Goal: Task Accomplishment & Management: Complete application form

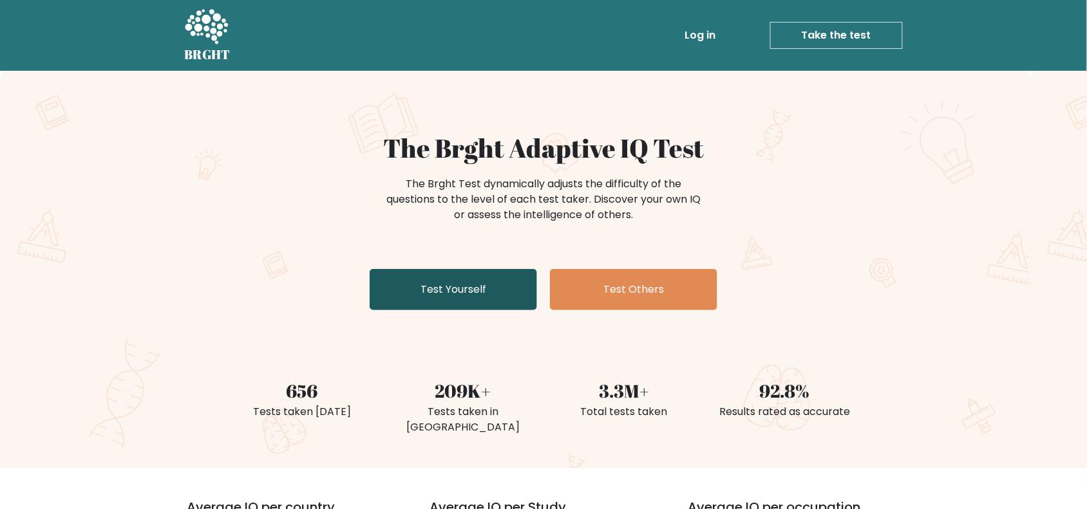
click at [472, 299] on link "Test Yourself" at bounding box center [452, 289] width 167 height 41
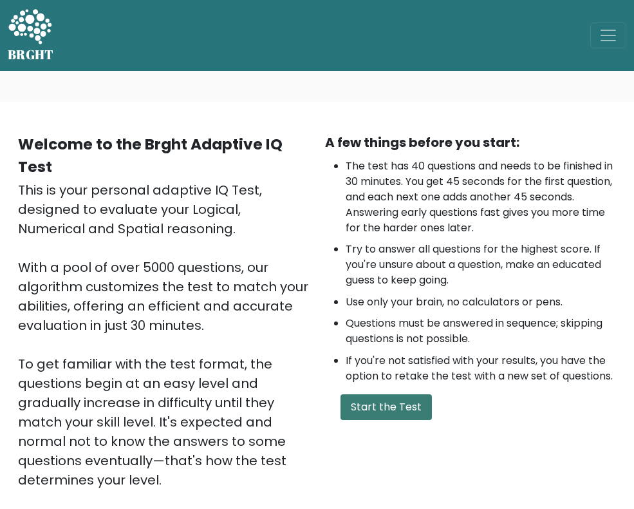
click at [403, 420] on button "Start the Test" at bounding box center [386, 407] width 91 height 26
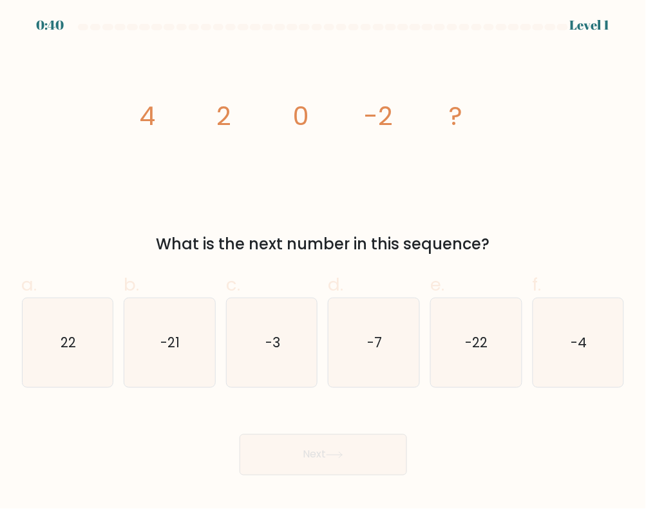
drag, startPoint x: 518, startPoint y: 249, endPoint x: 55, endPoint y: 127, distance: 478.5
click at [55, 127] on div "image/svg+xml 4 2 0 -2 ? What is the next number in this sequence?" at bounding box center [323, 152] width 618 height 207
copy div "4 2 0 -2 ? What is the next number in this sequence?"
click at [560, 339] on icon "-4" at bounding box center [578, 342] width 89 height 89
click at [324, 263] on input "f. -4" at bounding box center [323, 258] width 1 height 8
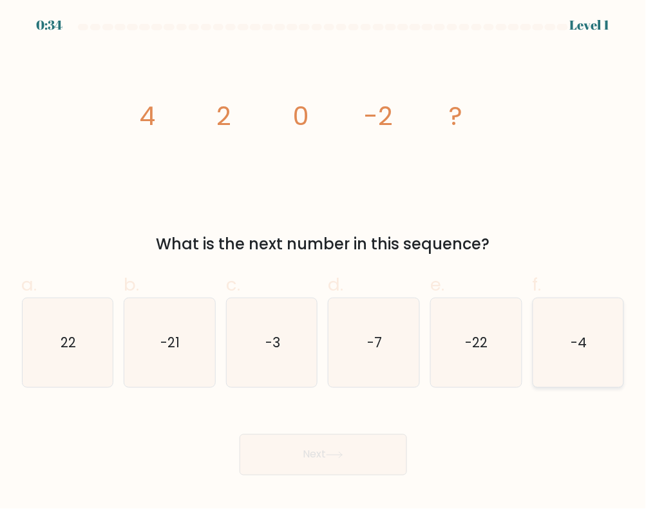
radio input "true"
click at [351, 461] on button "Next" at bounding box center [322, 454] width 167 height 41
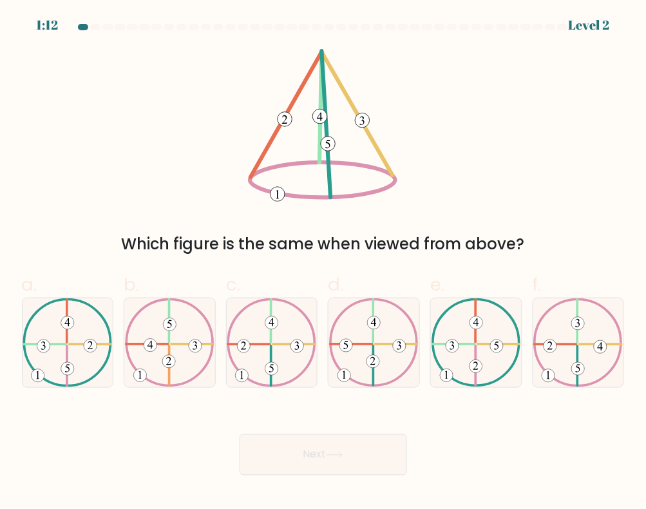
drag, startPoint x: 176, startPoint y: 79, endPoint x: 583, endPoint y: 230, distance: 434.0
click at [583, 230] on div "Which figure is the same when viewed from above?" at bounding box center [323, 152] width 618 height 207
copy div "Which figure is the same when viewed from above?"
click at [487, 351] on icon at bounding box center [475, 342] width 89 height 89
click at [324, 263] on input "e." at bounding box center [323, 258] width 1 height 8
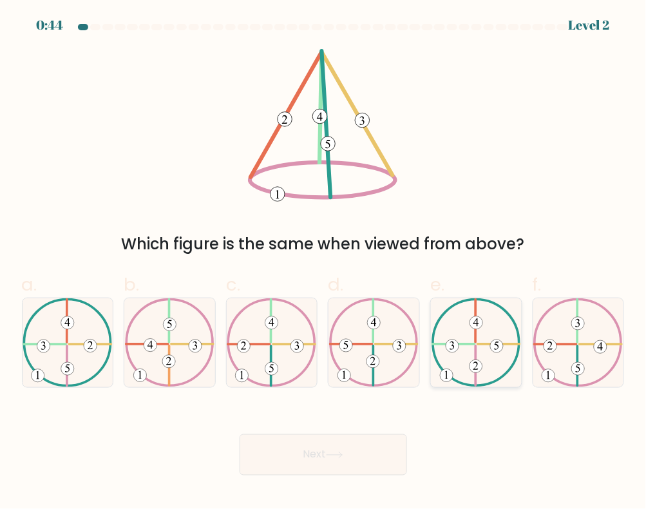
radio input "true"
click at [362, 463] on button "Next" at bounding box center [322, 454] width 167 height 41
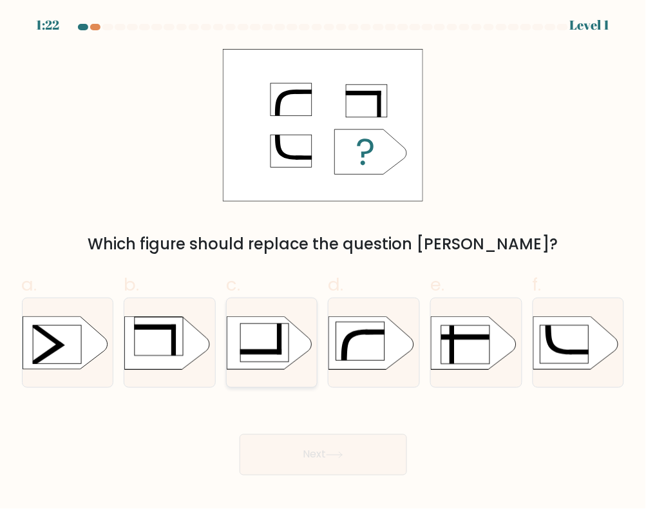
click at [268, 348] on rect at bounding box center [264, 342] width 48 height 39
click at [323, 263] on input "c." at bounding box center [323, 258] width 1 height 8
radio input "true"
click at [341, 457] on icon at bounding box center [334, 454] width 17 height 7
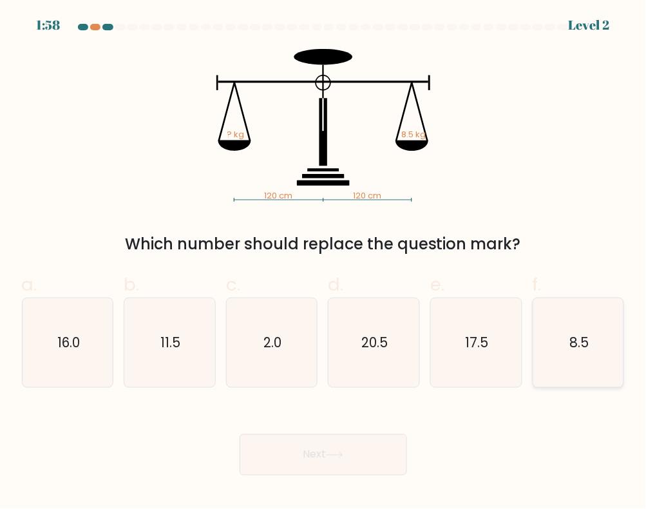
click at [602, 355] on icon "8.5" at bounding box center [578, 342] width 89 height 89
click at [324, 263] on input "f. 8.5" at bounding box center [323, 258] width 1 height 8
radio input "true"
click at [358, 455] on button "Next" at bounding box center [322, 454] width 167 height 41
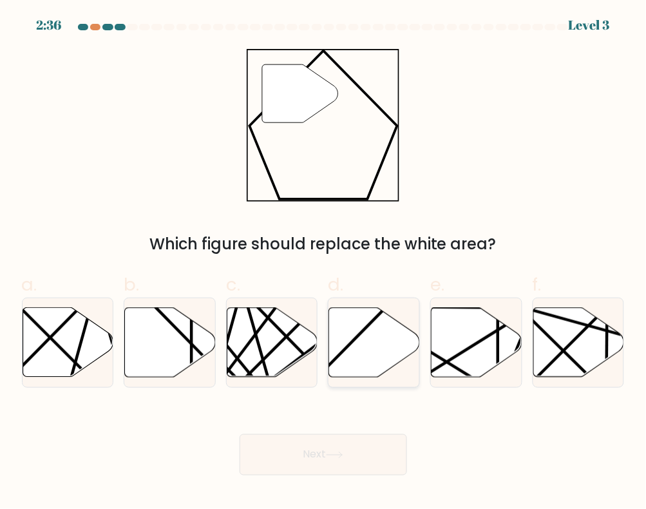
click at [375, 342] on icon at bounding box center [374, 343] width 91 height 70
click at [324, 263] on input "d." at bounding box center [323, 258] width 1 height 8
radio input "true"
click at [365, 464] on button "Next" at bounding box center [322, 454] width 167 height 41
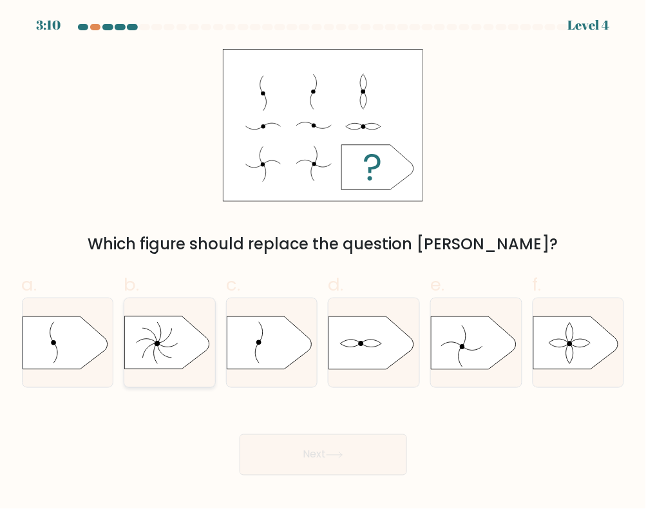
click at [156, 339] on icon at bounding box center [150, 335] width 14 height 14
click at [323, 263] on input "b." at bounding box center [323, 258] width 1 height 8
radio input "true"
drag, startPoint x: 593, startPoint y: 348, endPoint x: 490, endPoint y: 396, distance: 114.3
click at [592, 346] on icon at bounding box center [575, 342] width 85 height 53
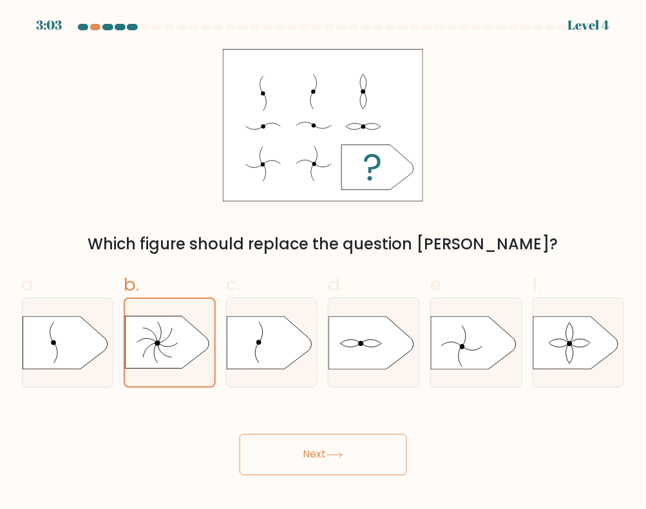
click at [324, 263] on input "f." at bounding box center [323, 258] width 1 height 8
radio input "true"
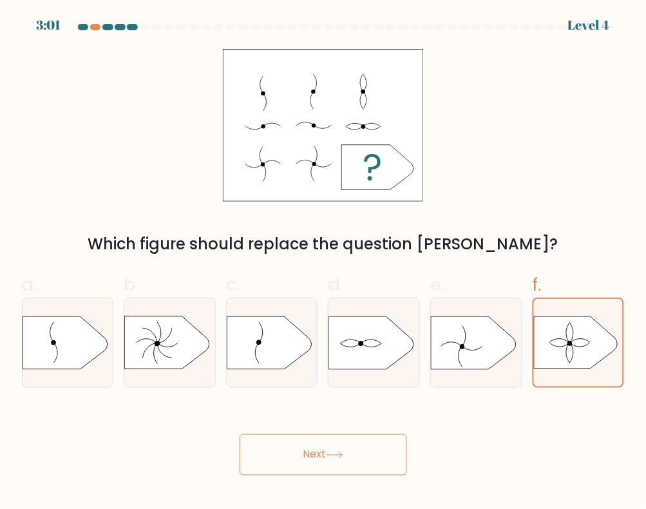
click at [348, 457] on button "Next" at bounding box center [322, 454] width 167 height 41
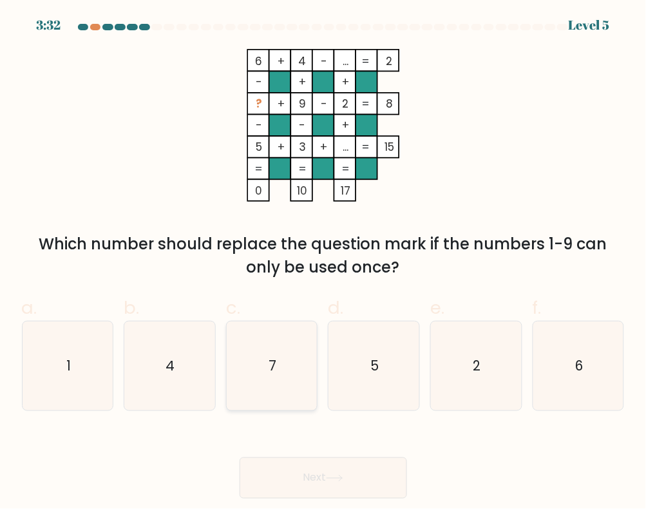
click at [243, 389] on icon "7" at bounding box center [271, 365] width 89 height 89
click at [323, 263] on input "c. 7" at bounding box center [323, 258] width 1 height 8
radio input "true"
click at [307, 484] on button "Next" at bounding box center [322, 477] width 167 height 41
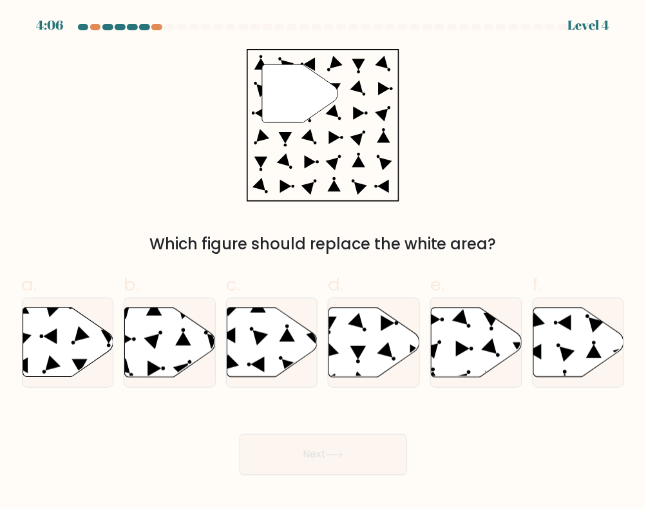
click at [230, 262] on div "a. b. c. d." at bounding box center [323, 324] width 613 height 127
click at [591, 338] on icon at bounding box center [578, 343] width 91 height 70
click at [324, 263] on input "f." at bounding box center [323, 258] width 1 height 8
radio input "true"
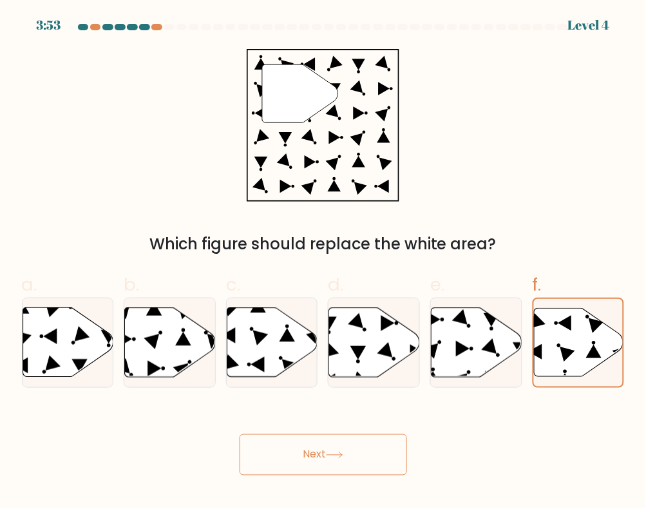
click at [356, 458] on button "Next" at bounding box center [322, 454] width 167 height 41
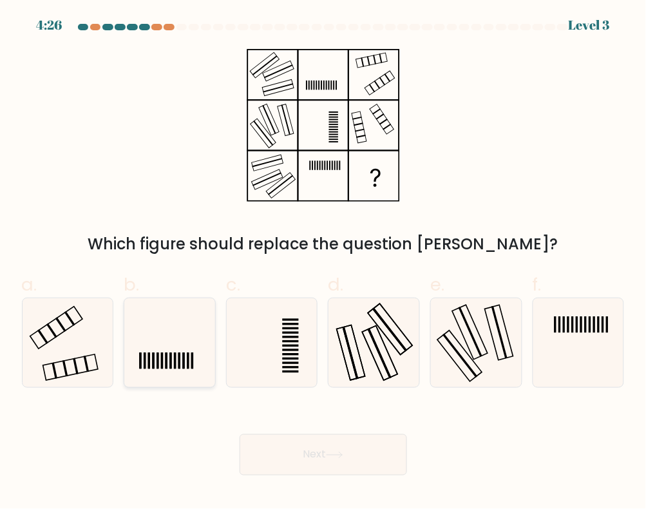
click at [167, 366] on rect at bounding box center [166, 361] width 2 height 16
click at [323, 263] on input "b." at bounding box center [323, 258] width 1 height 8
radio input "true"
click at [304, 460] on button "Next" at bounding box center [322, 454] width 167 height 41
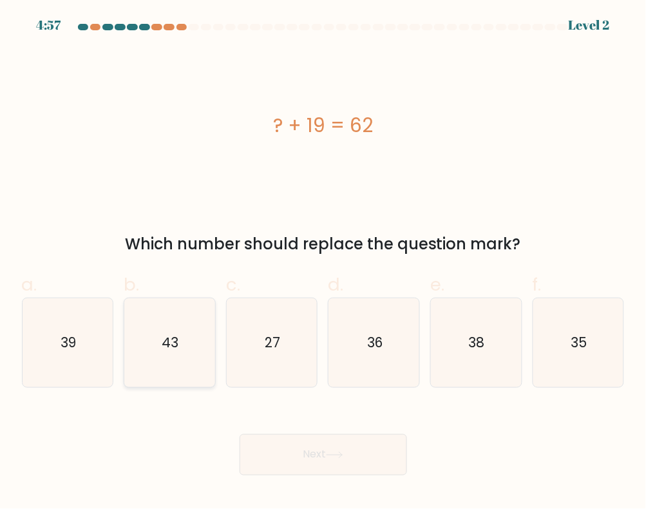
click at [155, 345] on icon "43" at bounding box center [169, 342] width 89 height 89
click at [323, 263] on input "b. 43" at bounding box center [323, 258] width 1 height 8
radio input "true"
click at [308, 465] on button "Next" at bounding box center [322, 454] width 167 height 41
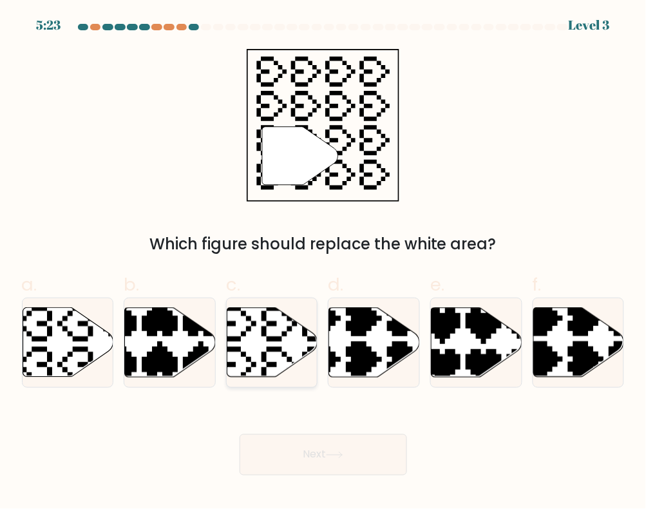
click at [252, 348] on icon at bounding box center [272, 343] width 91 height 70
click at [323, 263] on input "c." at bounding box center [323, 258] width 1 height 8
radio input "true"
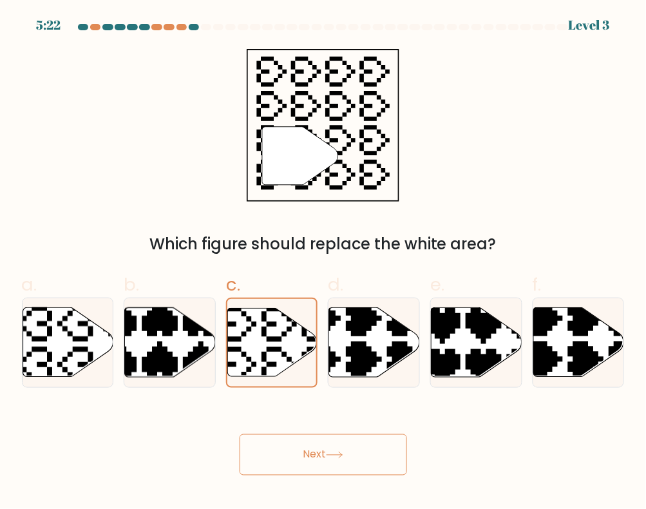
click at [316, 444] on button "Next" at bounding box center [322, 454] width 167 height 41
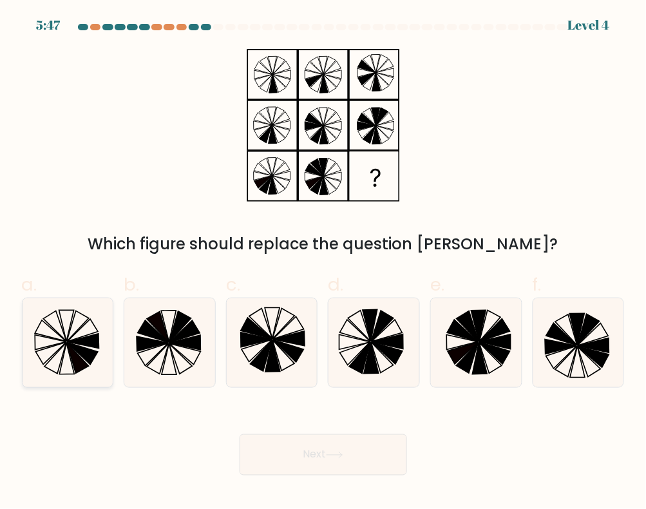
click at [68, 349] on icon at bounding box center [67, 342] width 89 height 89
click at [323, 263] on input "a." at bounding box center [323, 258] width 1 height 8
radio input "true"
click at [304, 358] on icon at bounding box center [271, 342] width 89 height 89
click at [323, 263] on input "c." at bounding box center [323, 258] width 1 height 8
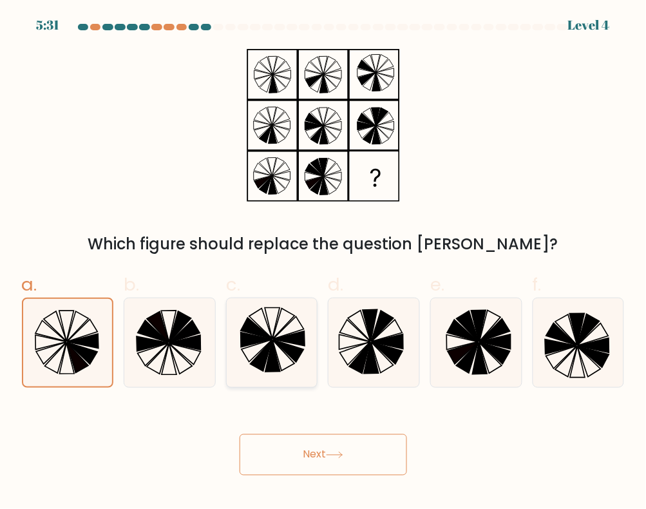
radio input "true"
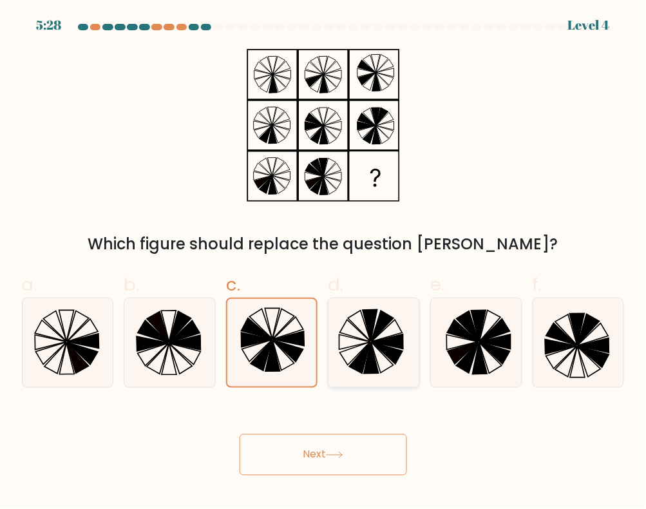
click at [390, 353] on icon at bounding box center [386, 353] width 31 height 22
click at [324, 263] on input "d." at bounding box center [323, 258] width 1 height 8
radio input "true"
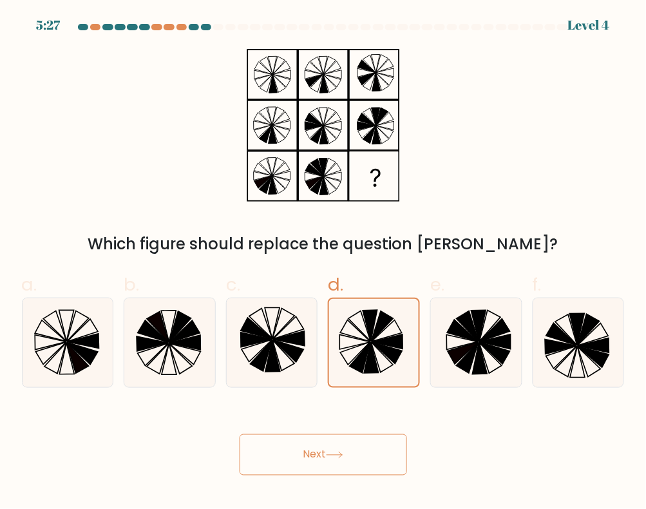
click at [391, 461] on button "Next" at bounding box center [322, 454] width 167 height 41
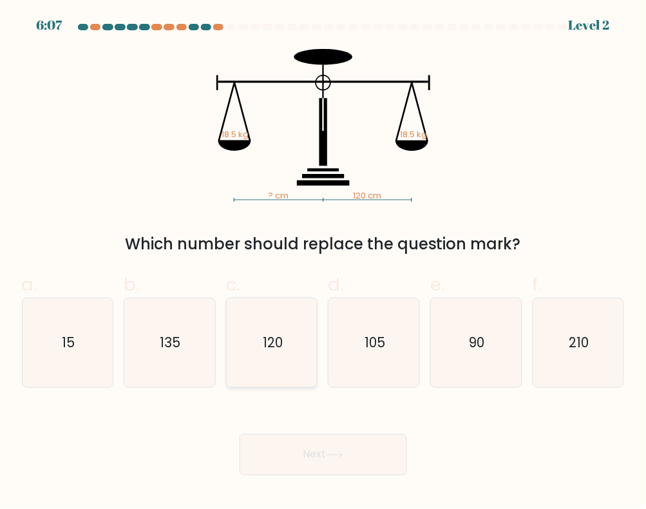
click at [272, 364] on icon "120" at bounding box center [271, 342] width 89 height 89
click at [323, 263] on input "c. 120" at bounding box center [323, 258] width 1 height 8
radio input "true"
click at [298, 458] on button "Next" at bounding box center [322, 454] width 167 height 41
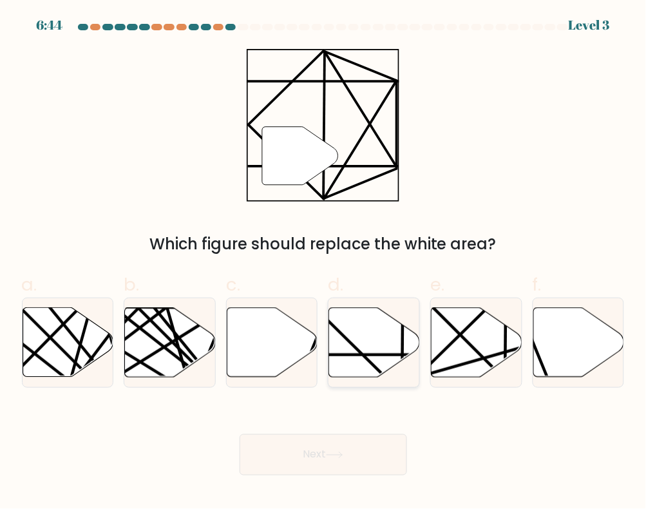
click at [359, 372] on icon at bounding box center [374, 343] width 91 height 70
click at [324, 263] on input "d." at bounding box center [323, 258] width 1 height 8
radio input "true"
click at [333, 464] on button "Next" at bounding box center [322, 454] width 167 height 41
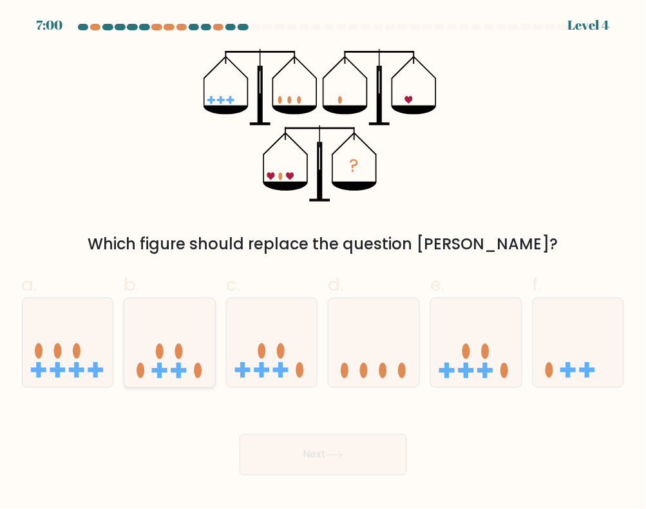
click at [171, 364] on icon at bounding box center [169, 342] width 91 height 75
click at [323, 263] on input "b." at bounding box center [323, 258] width 1 height 8
radio input "true"
click at [266, 356] on icon at bounding box center [272, 342] width 91 height 75
click at [323, 263] on input "c." at bounding box center [323, 258] width 1 height 8
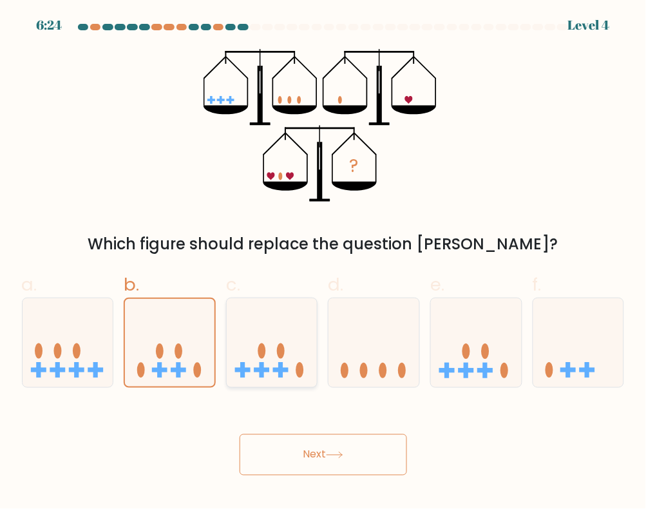
radio input "true"
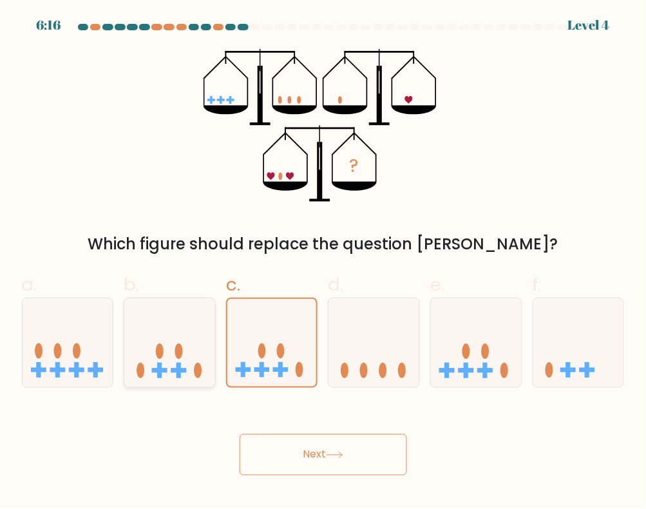
click at [169, 351] on icon at bounding box center [169, 342] width 91 height 75
click at [323, 263] on input "b." at bounding box center [323, 258] width 1 height 8
radio input "true"
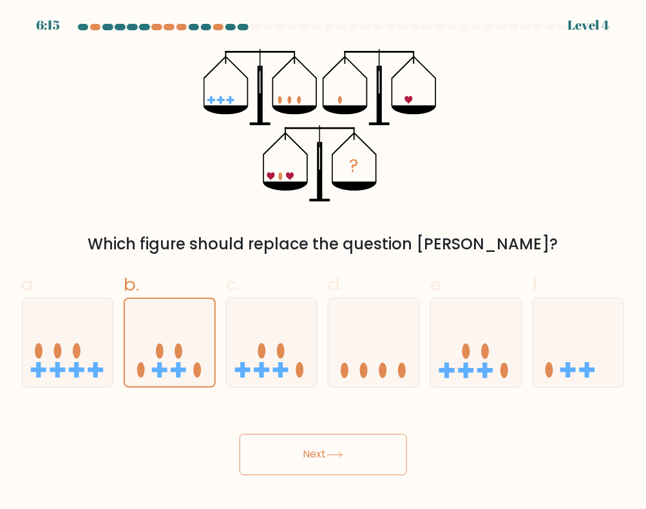
click at [299, 451] on button "Next" at bounding box center [322, 454] width 167 height 41
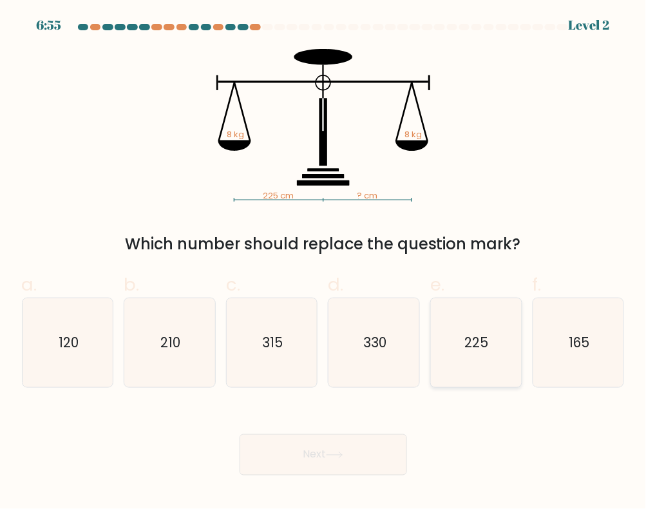
click at [498, 378] on icon "225" at bounding box center [475, 342] width 89 height 89
click at [324, 263] on input "e. 225" at bounding box center [323, 258] width 1 height 8
radio input "true"
click at [343, 457] on icon at bounding box center [334, 454] width 17 height 7
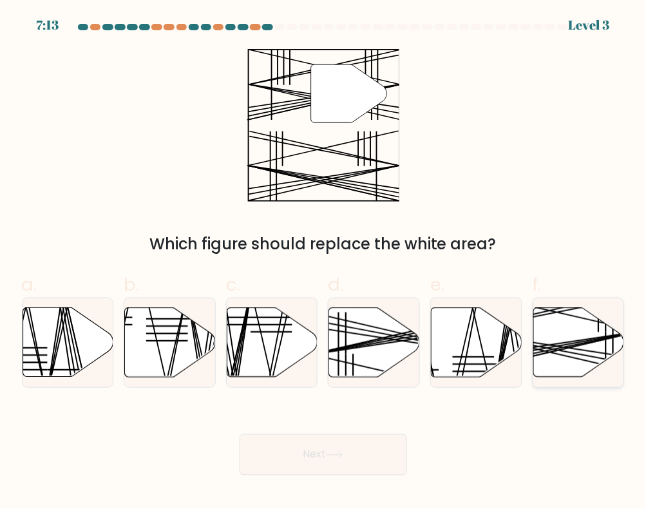
click at [575, 342] on line at bounding box center [549, 348] width 181 height 32
click at [324, 263] on input "f." at bounding box center [323, 258] width 1 height 8
radio input "true"
click at [372, 454] on button "Next" at bounding box center [322, 454] width 167 height 41
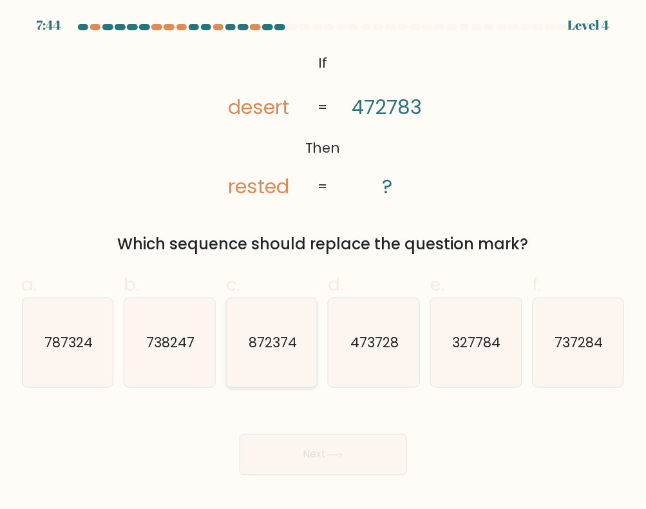
click at [272, 348] on text "872374" at bounding box center [272, 342] width 48 height 19
click at [323, 263] on input "c. 872374" at bounding box center [323, 258] width 1 height 8
radio input "true"
click at [297, 452] on button "Next" at bounding box center [322, 454] width 167 height 41
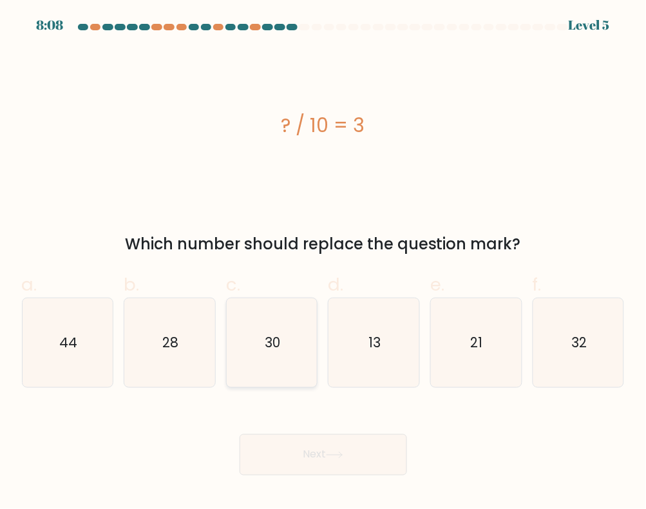
click at [253, 372] on icon "30" at bounding box center [271, 342] width 89 height 89
click at [323, 263] on input "c. 30" at bounding box center [323, 258] width 1 height 8
radio input "true"
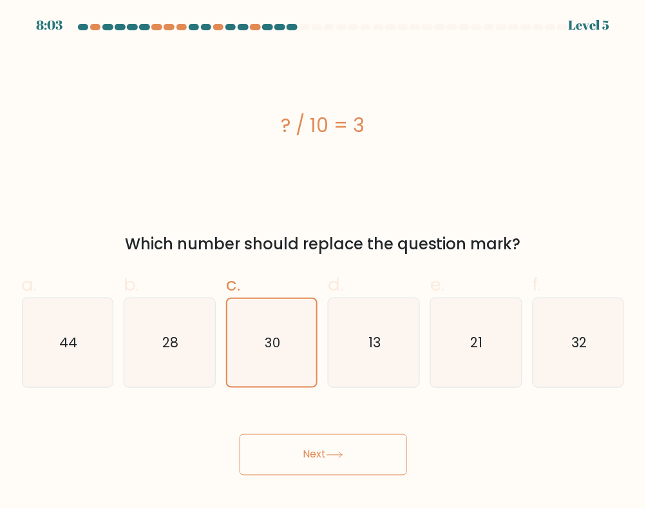
click at [342, 453] on icon at bounding box center [334, 454] width 17 height 7
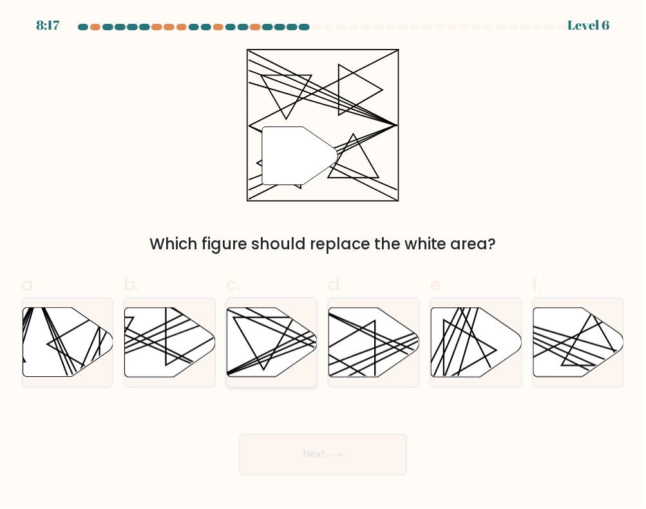
click at [285, 356] on icon at bounding box center [272, 343] width 91 height 70
click at [323, 263] on input "c." at bounding box center [323, 258] width 1 height 8
radio input "true"
click at [400, 360] on icon at bounding box center [374, 343] width 91 height 70
click at [324, 263] on input "d." at bounding box center [323, 258] width 1 height 8
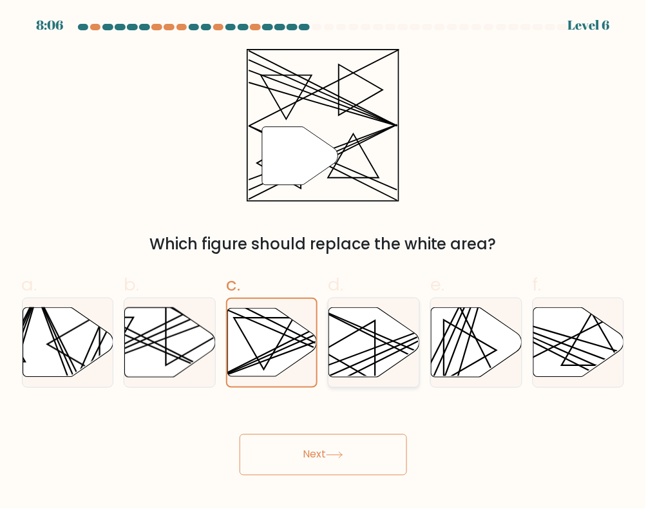
radio input "true"
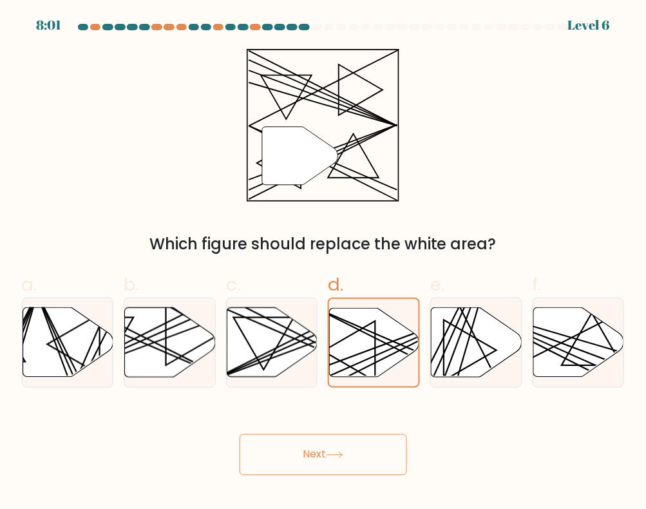
click at [353, 452] on button "Next" at bounding box center [322, 454] width 167 height 41
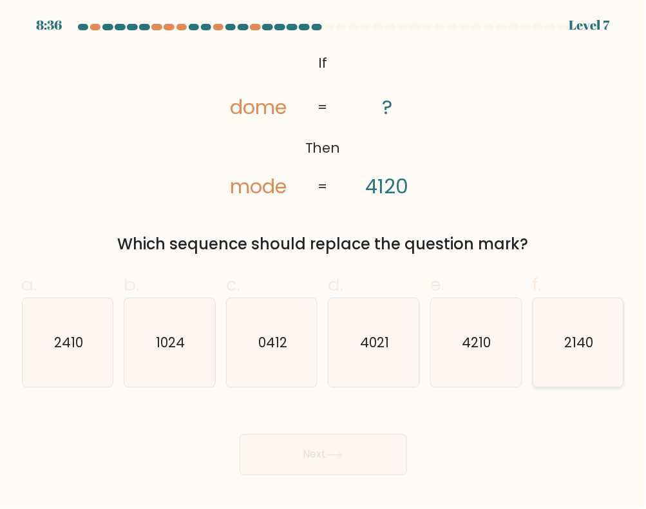
click at [570, 356] on icon "2140" at bounding box center [578, 342] width 89 height 89
click at [324, 263] on input "f. 2140" at bounding box center [323, 258] width 1 height 8
radio input "true"
click at [362, 453] on button "Next" at bounding box center [322, 454] width 167 height 41
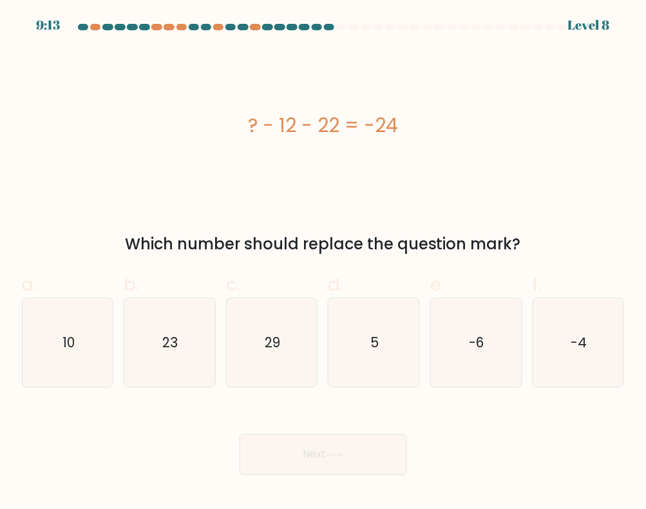
drag, startPoint x: 220, startPoint y: 117, endPoint x: 645, endPoint y: 194, distance: 432.4
click at [535, 239] on div "? - 12 - 22 = -24 Which number should replace the question mark?" at bounding box center [323, 152] width 618 height 207
copy div "? - 12 - 22 = -24 Which number should replace the question mark?"
click at [79, 364] on icon "10" at bounding box center [67, 342] width 89 height 89
click at [323, 263] on input "a. 10" at bounding box center [323, 258] width 1 height 8
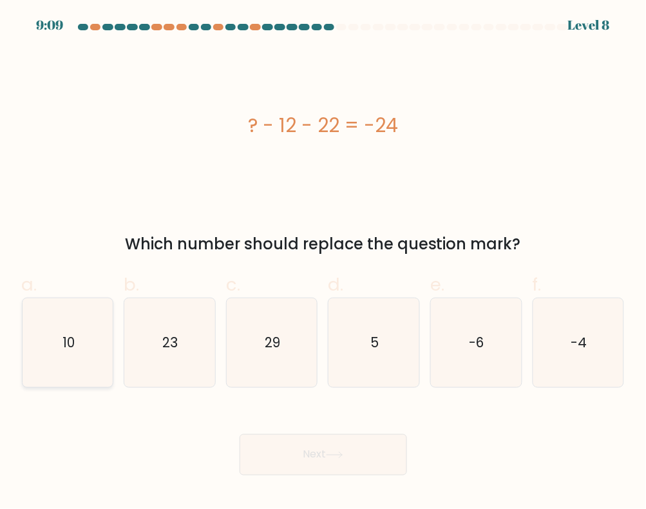
radio input "true"
click at [330, 463] on button "Next" at bounding box center [322, 454] width 167 height 41
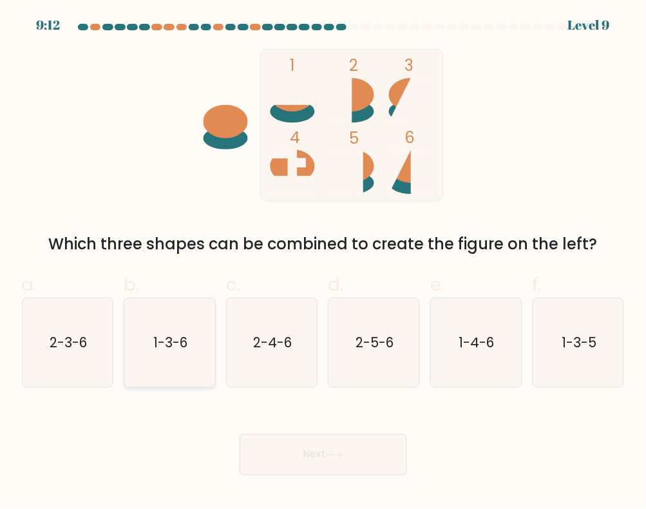
click at [181, 367] on icon "1-3-6" at bounding box center [169, 342] width 89 height 89
click at [323, 263] on input "b. 1-3-6" at bounding box center [323, 258] width 1 height 8
radio input "true"
drag, startPoint x: 71, startPoint y: 375, endPoint x: 79, endPoint y: 372, distance: 8.8
click at [74, 374] on icon "2-3-6" at bounding box center [67, 342] width 89 height 89
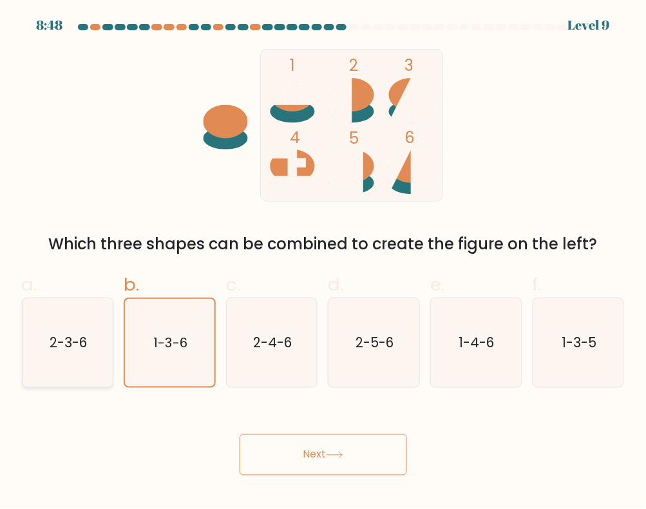
click at [323, 263] on input "a. 2-3-6" at bounding box center [323, 258] width 1 height 8
radio input "true"
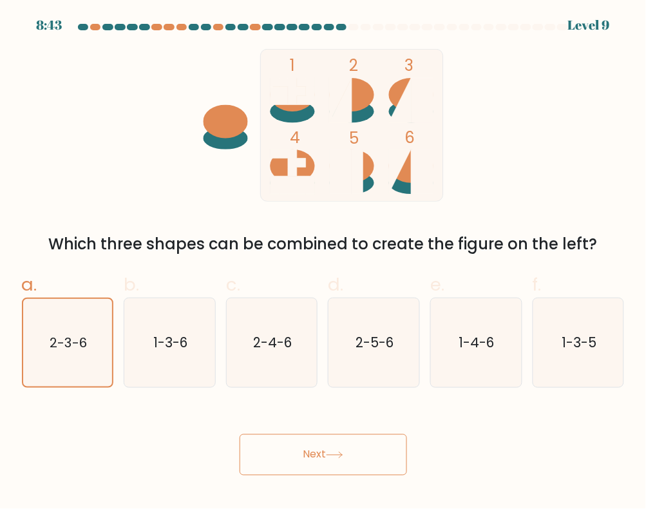
click at [325, 452] on button "Next" at bounding box center [322, 454] width 167 height 41
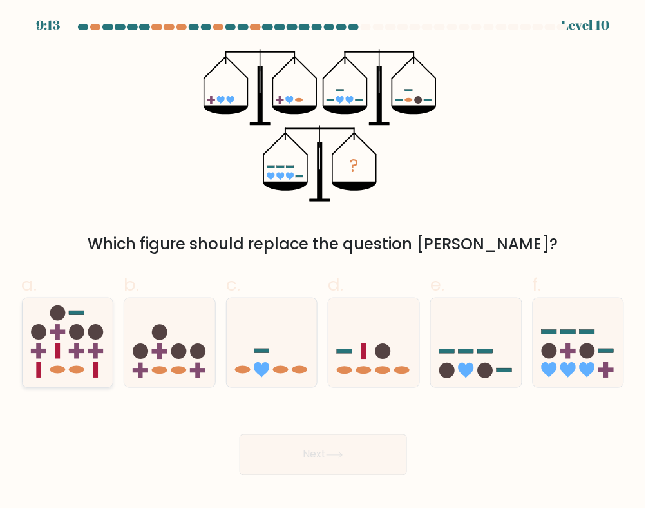
click at [46, 359] on icon at bounding box center [68, 342] width 91 height 75
click at [323, 263] on input "a." at bounding box center [323, 258] width 1 height 8
radio input "true"
click at [292, 461] on button "Next" at bounding box center [322, 454] width 167 height 41
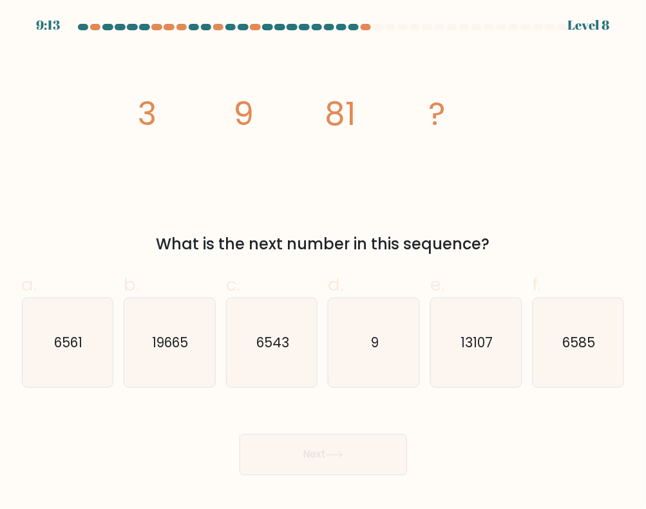
drag, startPoint x: 107, startPoint y: 104, endPoint x: 577, endPoint y: 278, distance: 501.0
click at [576, 254] on div "image/svg+xml 3 9 81 ? What is the next number in this sequence?" at bounding box center [323, 152] width 618 height 207
copy div "3 9 81 ? What is the next number in this sequence?"
click at [486, 436] on div "Next" at bounding box center [323, 439] width 618 height 72
drag, startPoint x: 542, startPoint y: 237, endPoint x: 61, endPoint y: 104, distance: 498.8
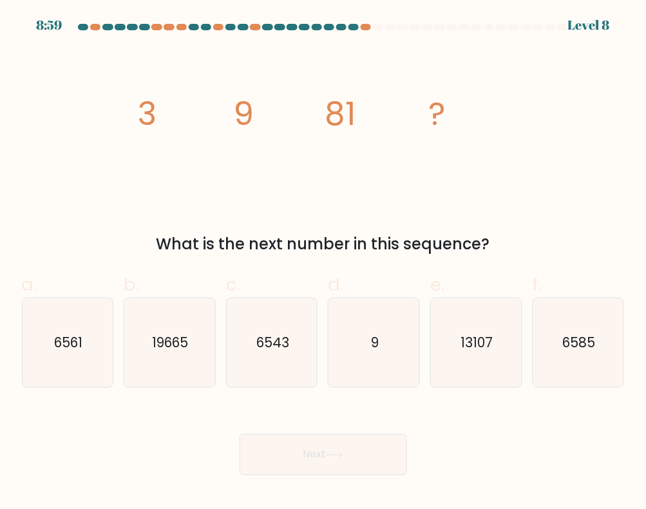
click at [61, 104] on div "image/svg+xml 3 9 81 ? What is the next number in this sequence?" at bounding box center [323, 152] width 618 height 207
copy div "9 81 ? What is the next number in this sequence?"
click at [100, 117] on div "image/svg+xml 3 9 81 ? What is the next number in this sequence?" at bounding box center [323, 152] width 618 height 207
copy div "3 9 81 ? What is the next number in this sequence?"
drag, startPoint x: 110, startPoint y: 111, endPoint x: 541, endPoint y: 248, distance: 452.4
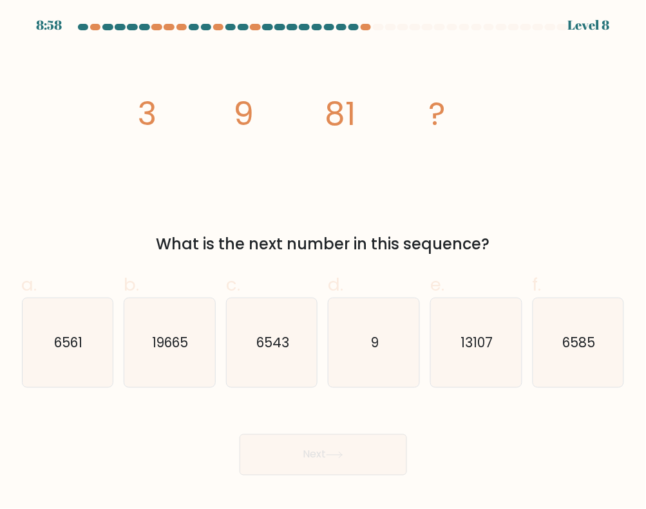
click at [541, 248] on div "image/svg+xml 3 9 81 ? What is the next number in this sequence?" at bounding box center [323, 152] width 618 height 207
click at [268, 364] on icon "6543" at bounding box center [271, 342] width 89 height 89
click at [323, 263] on input "c. 6543" at bounding box center [323, 258] width 1 height 8
radio input "true"
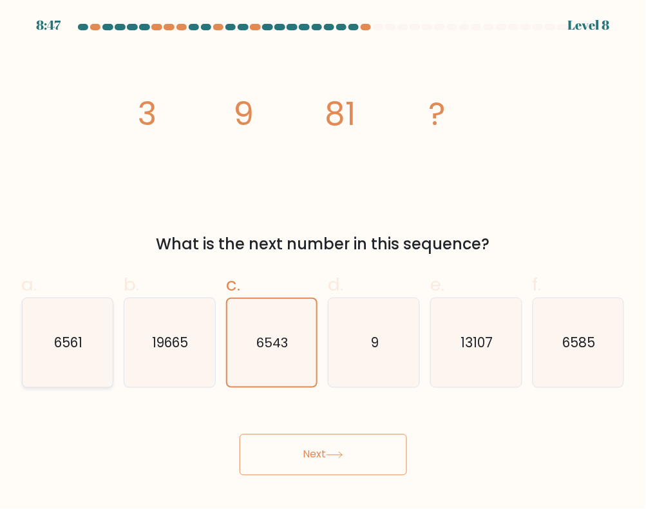
click at [50, 355] on icon "6561" at bounding box center [67, 342] width 89 height 89
click at [323, 263] on input "a. 6561" at bounding box center [323, 258] width 1 height 8
radio input "true"
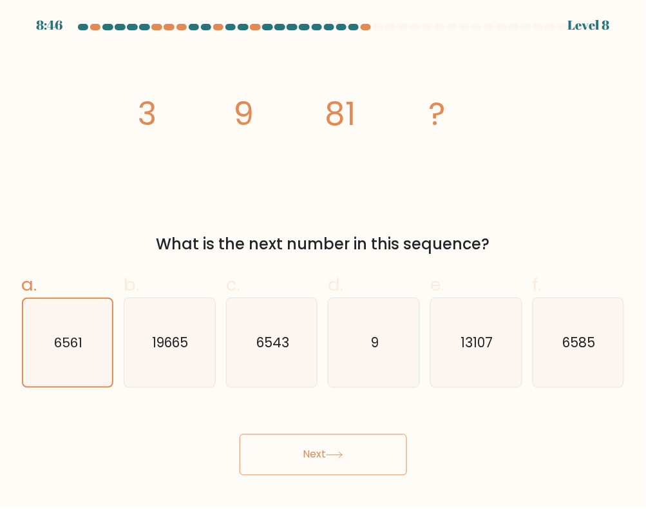
click at [313, 467] on button "Next" at bounding box center [322, 454] width 167 height 41
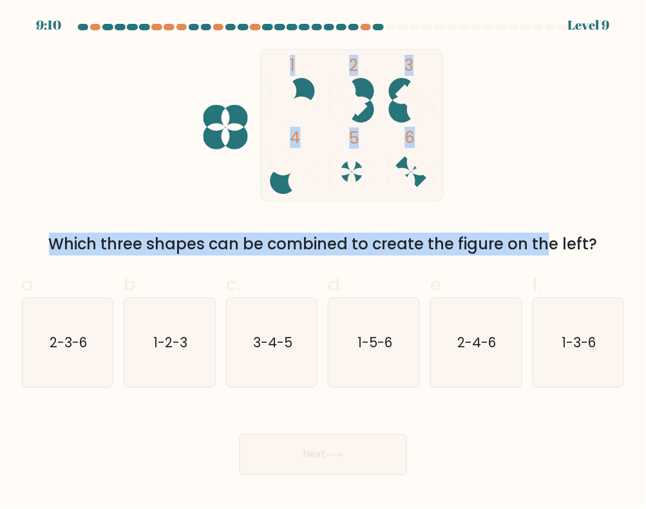
drag, startPoint x: 254, startPoint y: 59, endPoint x: 431, endPoint y: 201, distance: 227.1
click at [436, 203] on div "1 2 3 4 5 6 Which three shapes can be combined to create the figure on the left?" at bounding box center [323, 152] width 618 height 207
click at [565, 191] on div "1 2 3 4 5 6 Which three shapes can be combined to create the figure on the left?" at bounding box center [323, 152] width 618 height 207
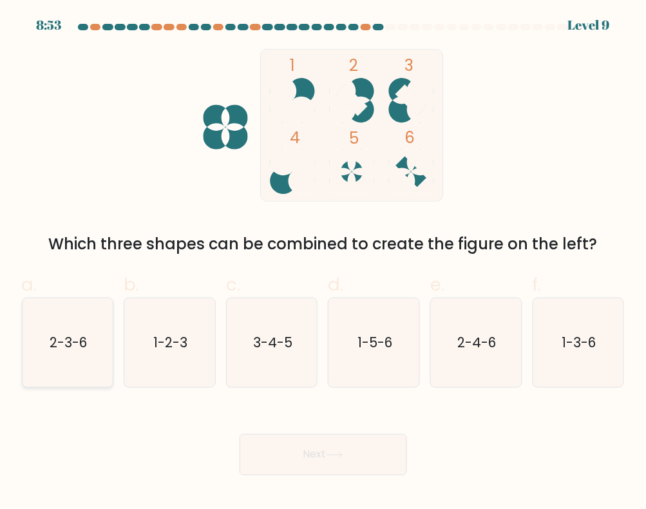
click at [76, 365] on icon "2-3-6" at bounding box center [67, 342] width 89 height 89
click at [323, 263] on input "a. 2-3-6" at bounding box center [323, 258] width 1 height 8
radio input "true"
click at [317, 446] on button "Next" at bounding box center [322, 454] width 167 height 41
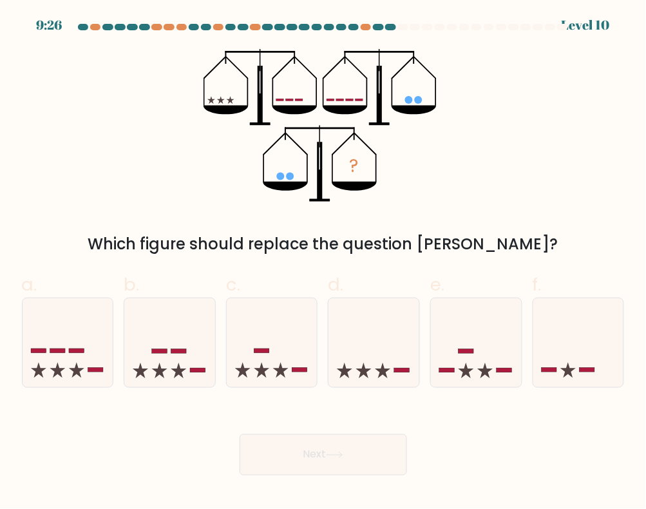
click at [391, 29] on div at bounding box center [390, 27] width 11 height 6
click at [390, 27] on div at bounding box center [390, 27] width 11 height 6
click at [380, 28] on div at bounding box center [378, 27] width 11 height 6
click at [386, 28] on div at bounding box center [390, 27] width 11 height 6
click at [388, 357] on icon at bounding box center [373, 342] width 91 height 75
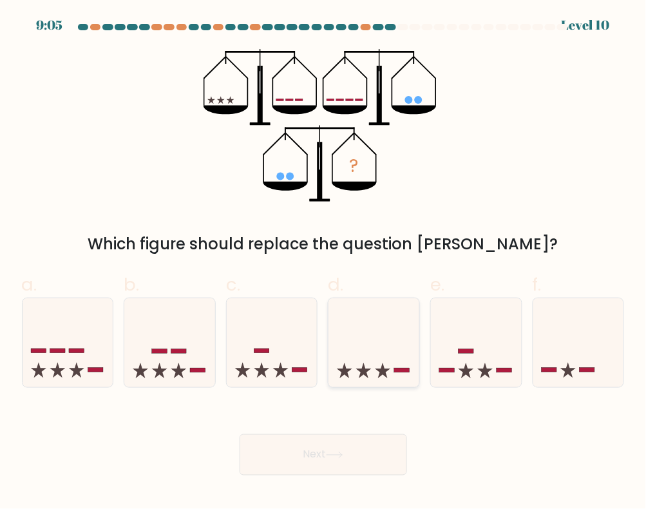
click at [324, 263] on input "d." at bounding box center [323, 258] width 1 height 8
radio input "true"
click at [348, 445] on button "Next" at bounding box center [322, 454] width 167 height 41
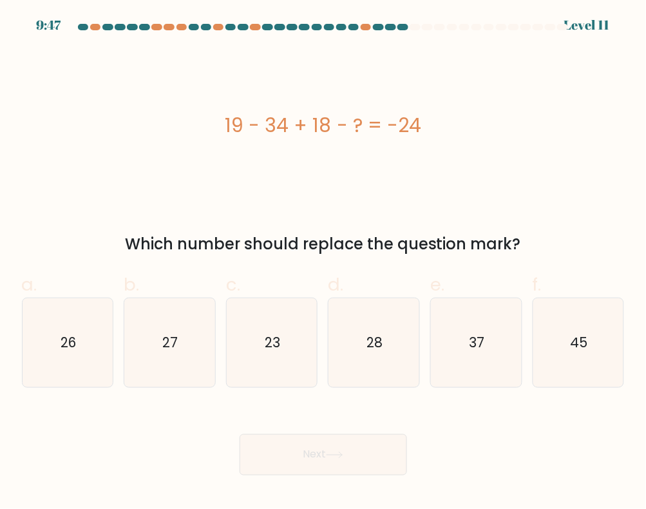
drag, startPoint x: 187, startPoint y: 120, endPoint x: 552, endPoint y: 246, distance: 385.4
click at [552, 246] on div "19 - 34 + 18 - ? = -24 Which number should replace the question mark?" at bounding box center [323, 152] width 618 height 207
copy div "19 - 34 + 18 - ? = -24 Which number should replace the question mark?"
click at [168, 351] on text "27" at bounding box center [170, 342] width 15 height 19
click at [323, 263] on input "b. 27" at bounding box center [323, 258] width 1 height 8
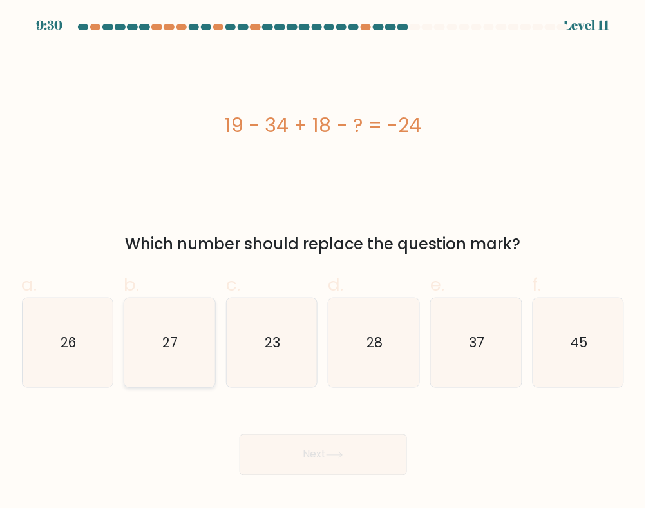
radio input "true"
click at [351, 462] on button "Next" at bounding box center [322, 454] width 167 height 41
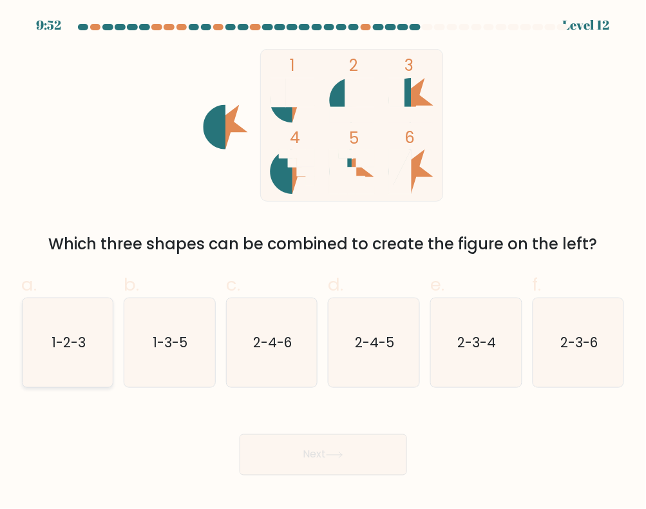
click at [68, 350] on text "1-2-3" at bounding box center [68, 342] width 34 height 19
click at [323, 263] on input "a. 1-2-3" at bounding box center [323, 258] width 1 height 8
radio input "true"
click at [314, 459] on button "Next" at bounding box center [322, 454] width 167 height 41
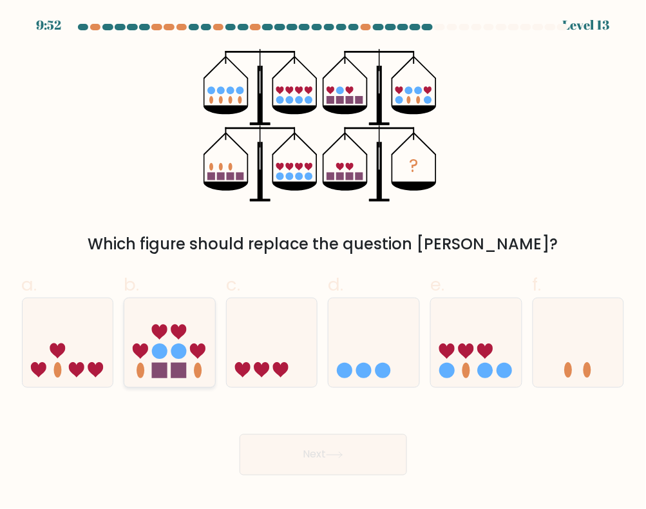
click at [195, 362] on icon at bounding box center [169, 342] width 91 height 75
click at [323, 263] on input "b." at bounding box center [323, 258] width 1 height 8
radio input "true"
click at [328, 457] on button "Next" at bounding box center [322, 454] width 167 height 41
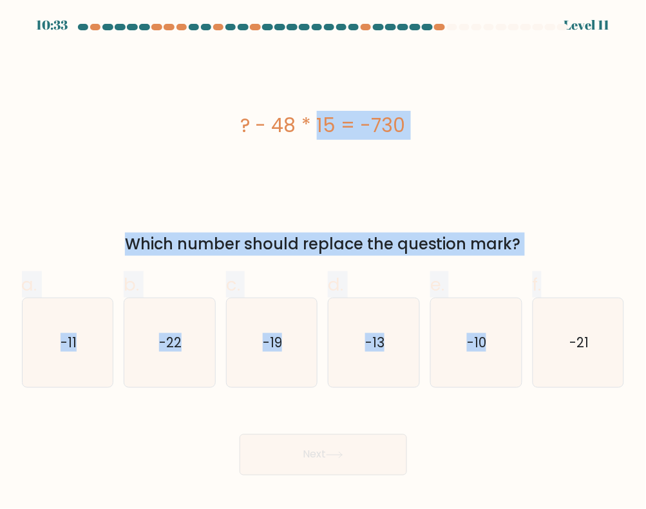
drag, startPoint x: 229, startPoint y: 119, endPoint x: 608, endPoint y: 245, distance: 400.2
click at [584, 265] on form "a." at bounding box center [323, 249] width 646 height 451
click at [539, 236] on div "Which number should replace the question mark?" at bounding box center [323, 243] width 587 height 23
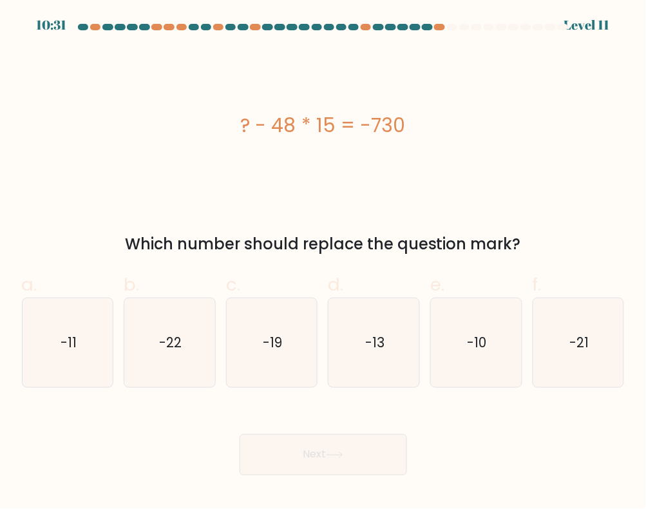
drag, startPoint x: 554, startPoint y: 242, endPoint x: 480, endPoint y: 97, distance: 162.9
click at [210, 97] on div "? - 48 * 15 = -730 Which number should replace the question mark?" at bounding box center [323, 152] width 618 height 207
copy div "? - 48 * 15 = -730 Which number should replace the question mark?"
click at [504, 416] on div "Next" at bounding box center [323, 439] width 618 height 72
drag, startPoint x: 498, startPoint y: 365, endPoint x: 417, endPoint y: 406, distance: 90.4
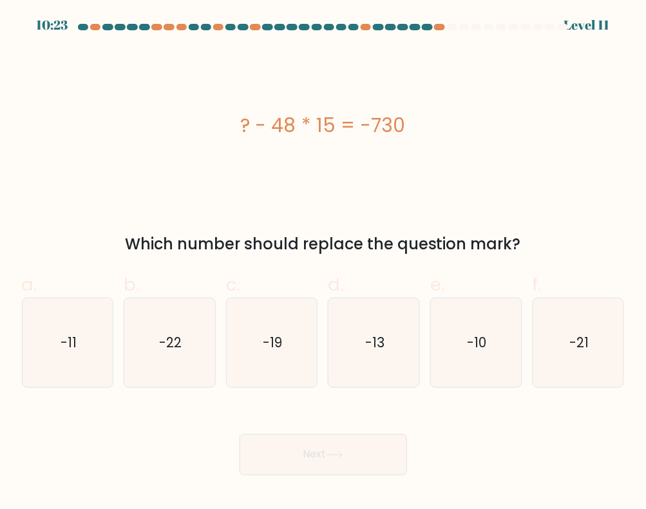
click at [490, 368] on icon "-10" at bounding box center [475, 342] width 89 height 89
click at [324, 263] on input "e. -10" at bounding box center [323, 258] width 1 height 8
radio input "true"
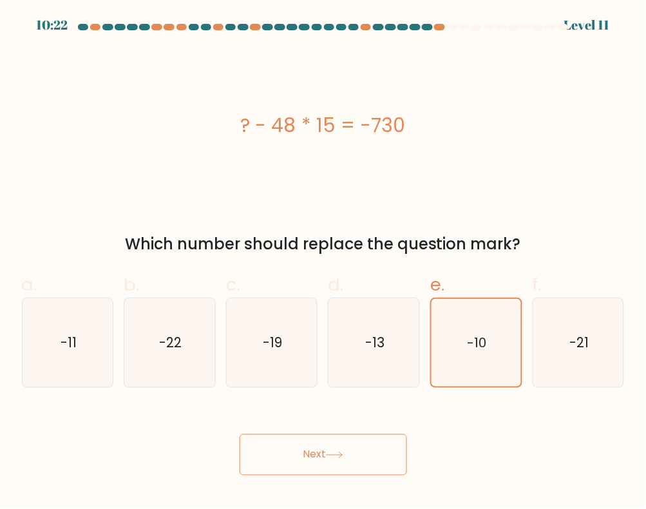
click at [362, 446] on button "Next" at bounding box center [322, 454] width 167 height 41
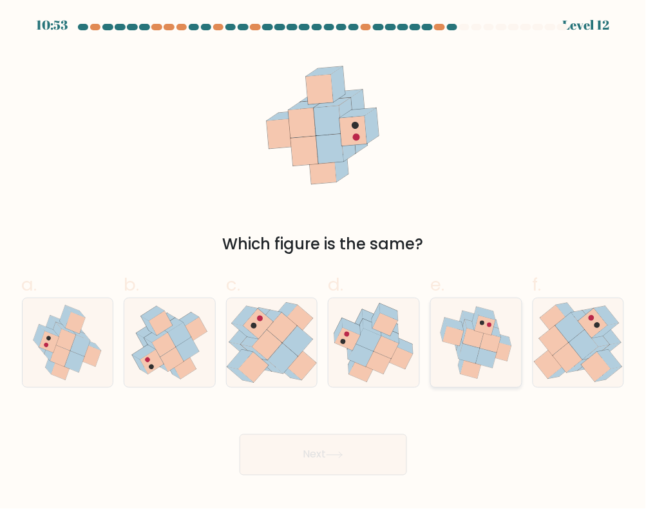
drag, startPoint x: 481, startPoint y: 367, endPoint x: 456, endPoint y: 373, distance: 25.9
click at [481, 367] on icon at bounding box center [476, 342] width 91 height 86
click at [324, 263] on input "e." at bounding box center [323, 258] width 1 height 8
radio input "true"
click at [375, 372] on icon at bounding box center [373, 342] width 91 height 82
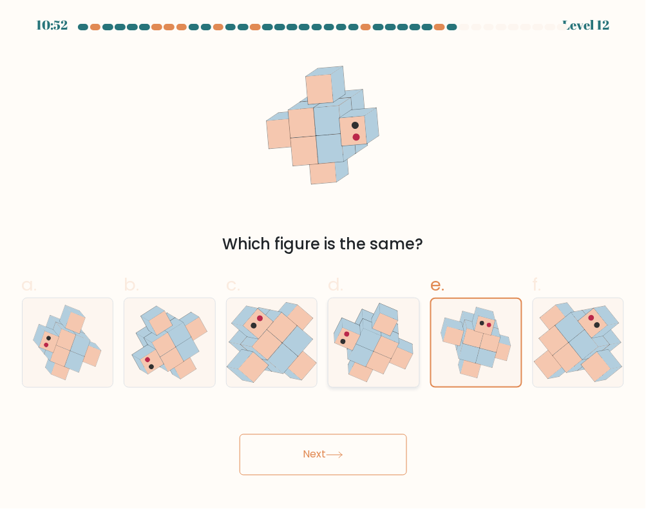
click at [324, 263] on input "d." at bounding box center [323, 258] width 1 height 8
radio input "true"
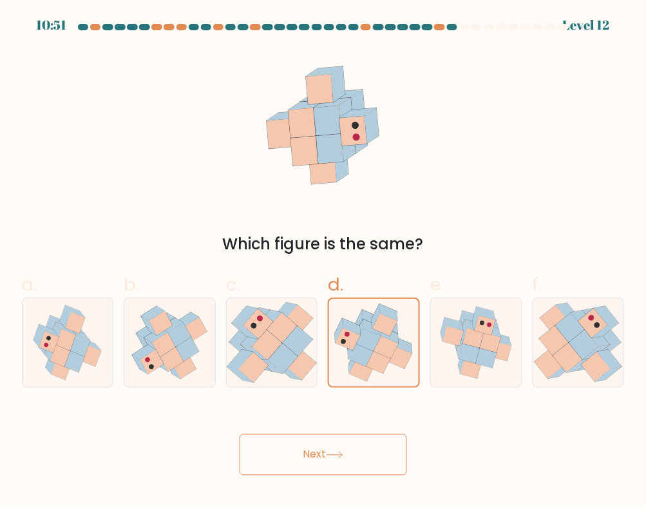
click at [369, 462] on button "Next" at bounding box center [322, 454] width 167 height 41
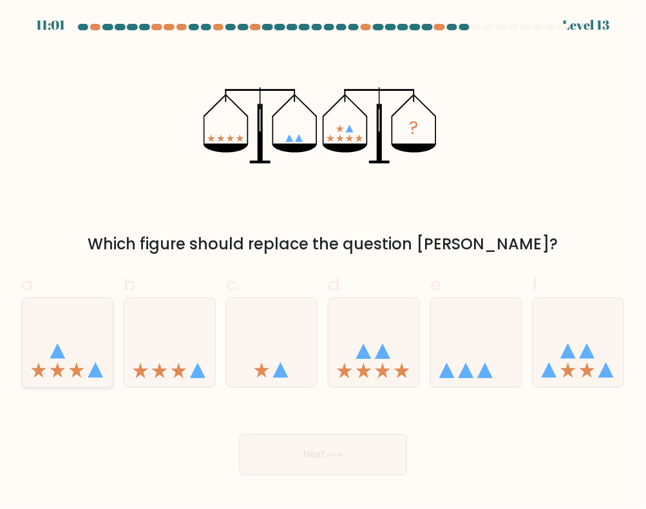
click at [65, 351] on icon at bounding box center [68, 342] width 91 height 75
click at [323, 263] on input "a." at bounding box center [323, 258] width 1 height 8
radio input "true"
click at [306, 461] on button "Next" at bounding box center [322, 454] width 167 height 41
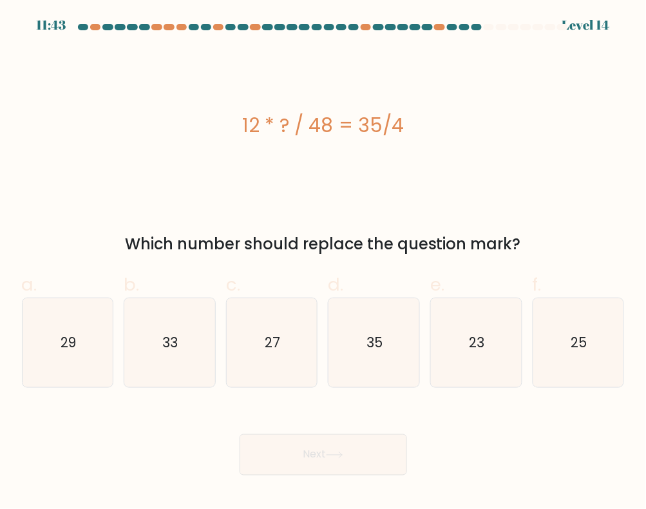
drag, startPoint x: 212, startPoint y: 117, endPoint x: 570, endPoint y: 247, distance: 380.2
click at [570, 247] on div "12 * ? / 48 = 35/4 Which number should replace the question mark?" at bounding box center [323, 152] width 618 height 207
copy div "12 * ? / 48 = 35/4 Which number should replace the question mark?"
drag, startPoint x: 567, startPoint y: 362, endPoint x: 574, endPoint y: 359, distance: 6.9
click at [574, 359] on icon "25" at bounding box center [578, 342] width 89 height 89
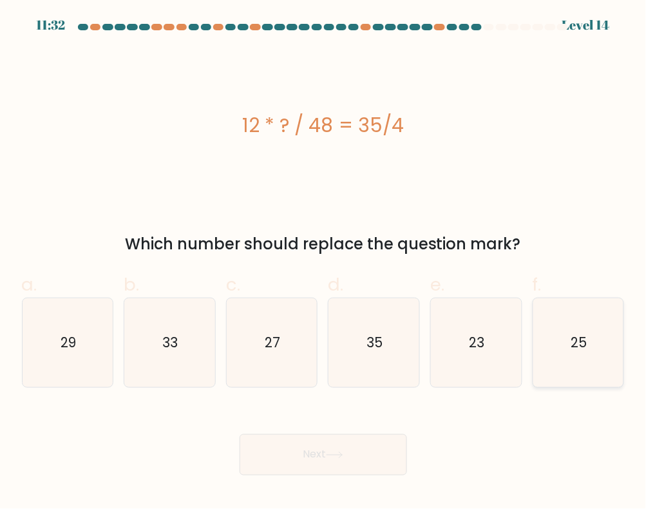
click at [324, 263] on input "f. 25" at bounding box center [323, 258] width 1 height 8
radio input "true"
click at [420, 365] on div "d. 35" at bounding box center [373, 329] width 102 height 117
drag, startPoint x: 380, startPoint y: 375, endPoint x: 352, endPoint y: 453, distance: 82.7
click at [380, 377] on icon "35" at bounding box center [374, 342] width 89 height 89
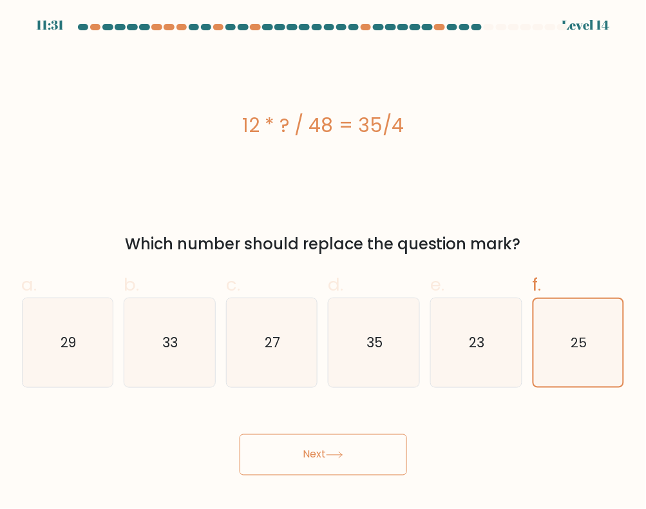
click at [324, 263] on input "d. 35" at bounding box center [323, 258] width 1 height 8
radio input "true"
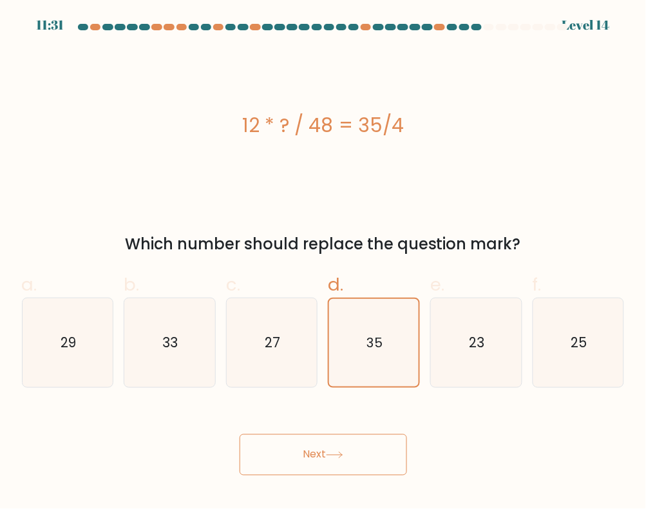
drag, startPoint x: 362, startPoint y: 464, endPoint x: 369, endPoint y: 462, distance: 6.7
click at [365, 464] on button "Next" at bounding box center [322, 454] width 167 height 41
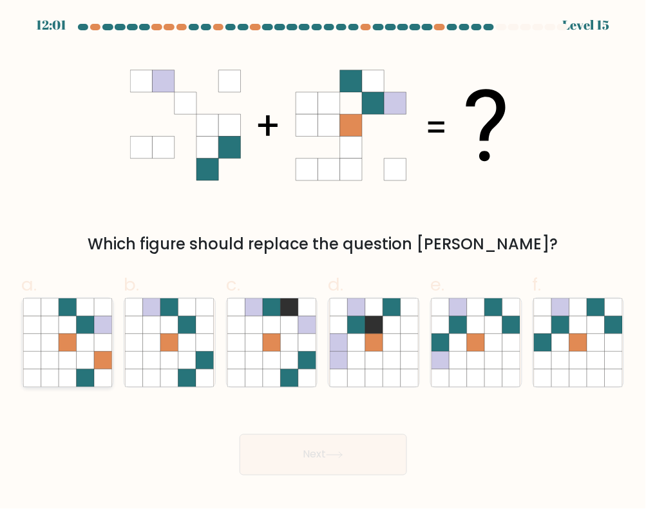
click at [62, 340] on icon at bounding box center [67, 342] width 17 height 17
click at [323, 263] on input "a." at bounding box center [323, 258] width 1 height 8
radio input "true"
click at [333, 449] on button "Next" at bounding box center [322, 454] width 167 height 41
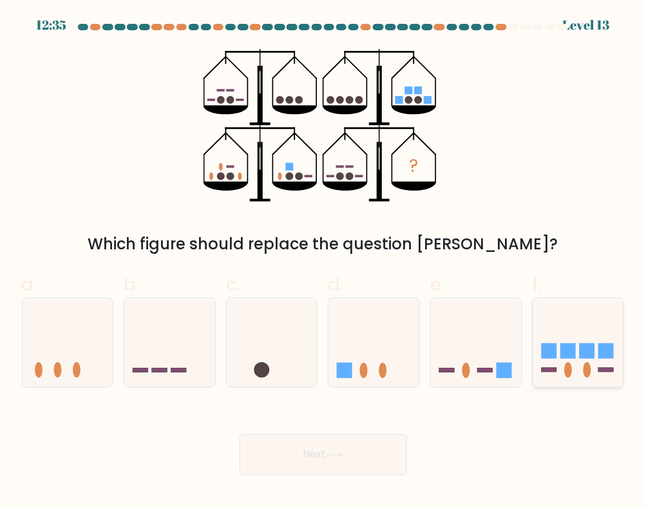
drag, startPoint x: 592, startPoint y: 344, endPoint x: 556, endPoint y: 362, distance: 40.9
click at [586, 346] on rect at bounding box center [586, 350] width 15 height 15
click at [324, 263] on input "f." at bounding box center [323, 258] width 1 height 8
radio input "true"
click at [380, 448] on button "Next" at bounding box center [322, 454] width 167 height 41
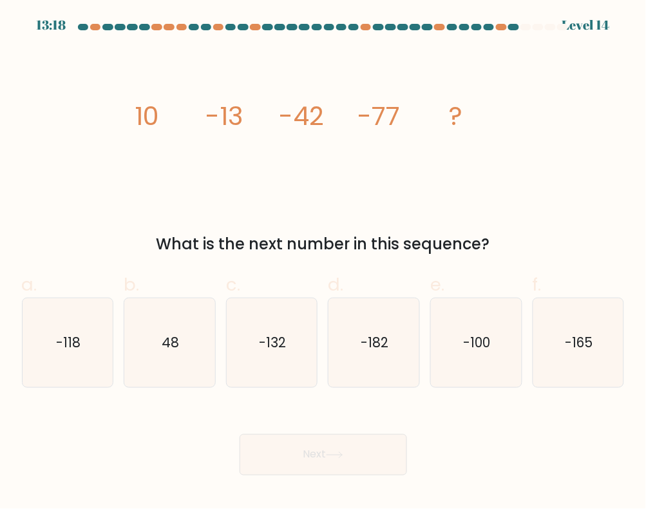
drag, startPoint x: 107, startPoint y: 108, endPoint x: 533, endPoint y: 236, distance: 444.2
click at [533, 236] on div "image/svg+xml 10 -13 -42 -77 ? What is the next number in this sequence?" at bounding box center [323, 152] width 618 height 207
copy div "10 -13 -42 -77 ? What is the next number in this sequence?"
click at [64, 364] on icon "-118" at bounding box center [67, 342] width 89 height 89
click at [323, 263] on input "a. -118" at bounding box center [323, 258] width 1 height 8
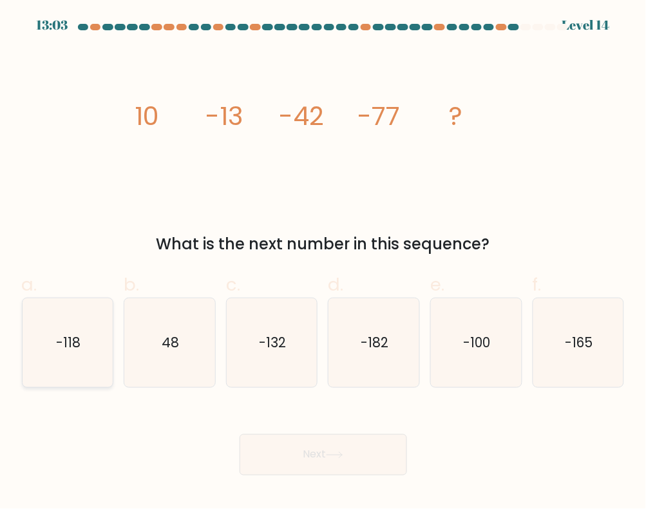
radio input "true"
click at [297, 451] on button "Next" at bounding box center [322, 454] width 167 height 41
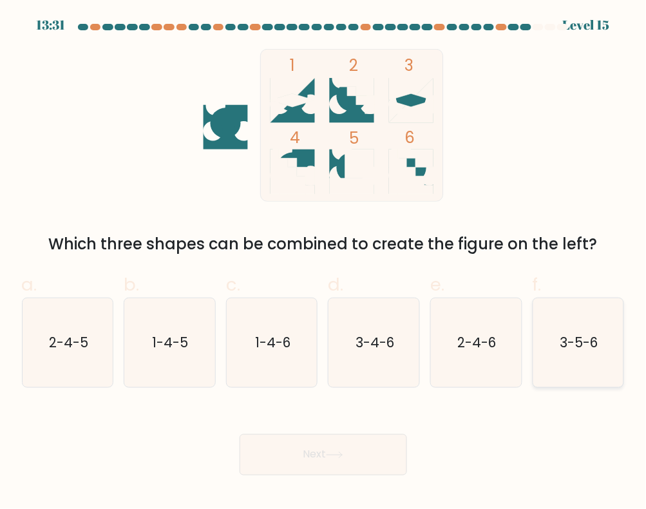
click at [566, 368] on icon "3-5-6" at bounding box center [578, 342] width 89 height 89
click at [324, 263] on input "f. 3-5-6" at bounding box center [323, 258] width 1 height 8
radio input "true"
click at [267, 366] on icon "1-4-6" at bounding box center [271, 342] width 89 height 89
click at [323, 263] on input "c. 1-4-6" at bounding box center [323, 258] width 1 height 8
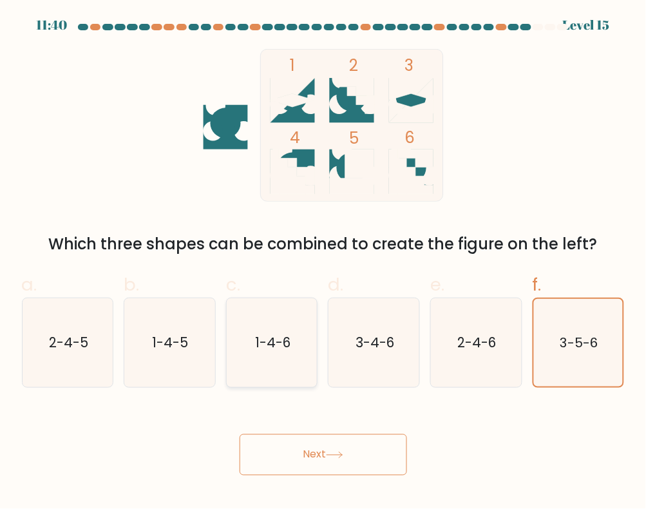
radio input "true"
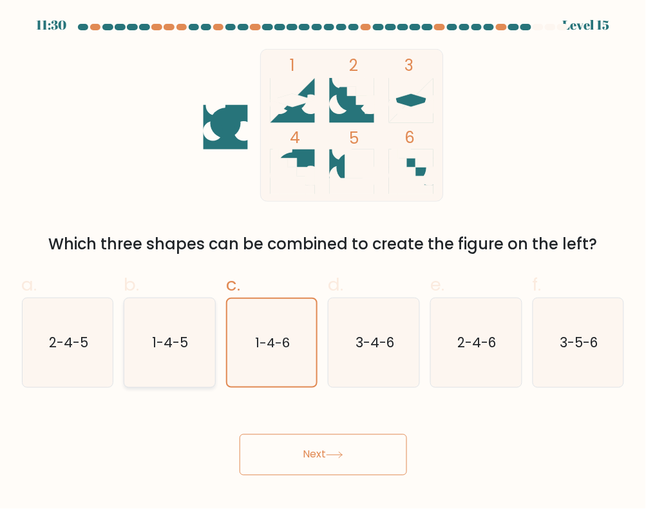
click at [212, 368] on icon "1-4-5" at bounding box center [169, 342] width 89 height 89
click at [323, 263] on input "b. 1-4-5" at bounding box center [323, 258] width 1 height 8
radio input "true"
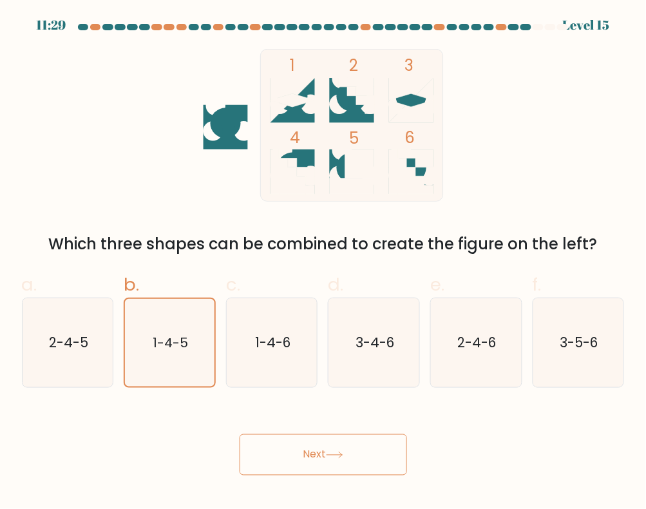
click at [310, 445] on button "Next" at bounding box center [322, 454] width 167 height 41
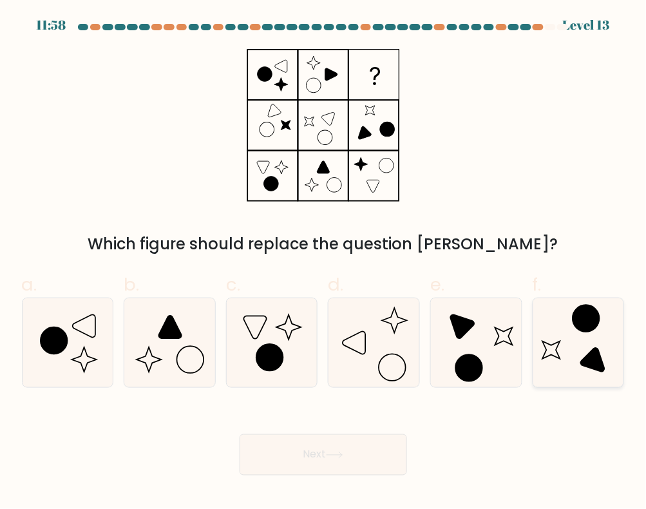
click at [584, 359] on icon at bounding box center [593, 360] width 24 height 24
click at [324, 263] on input "f." at bounding box center [323, 258] width 1 height 8
radio input "true"
click at [366, 449] on button "Next" at bounding box center [322, 454] width 167 height 41
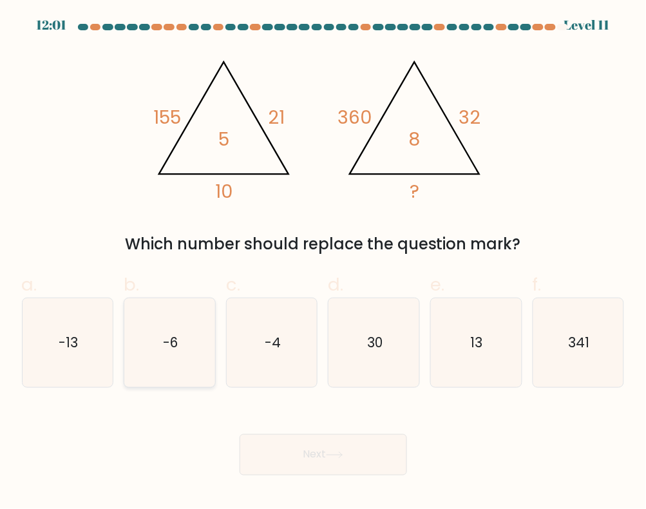
click at [160, 367] on icon "-6" at bounding box center [169, 342] width 89 height 89
click at [323, 263] on input "b. -6" at bounding box center [323, 258] width 1 height 8
radio input "true"
click at [291, 472] on button "Next" at bounding box center [322, 454] width 167 height 41
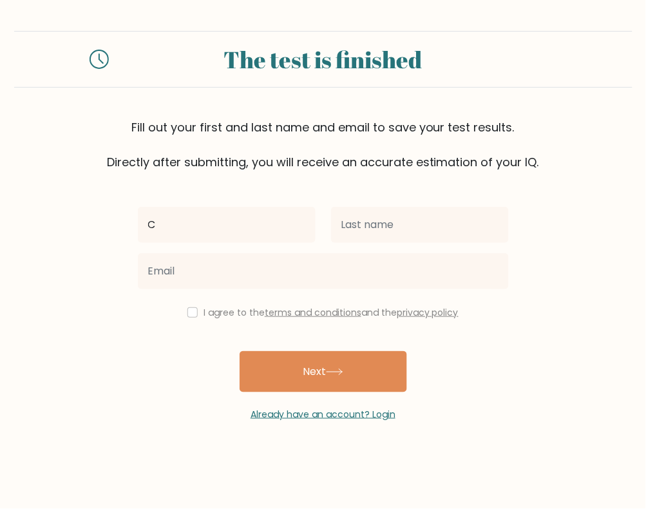
type input "Chery Mae"
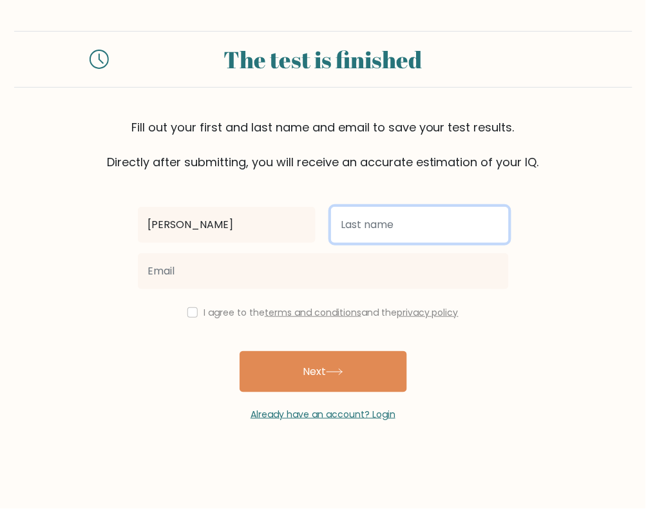
click at [393, 235] on input "text" at bounding box center [420, 225] width 178 height 36
type input "Panilag"
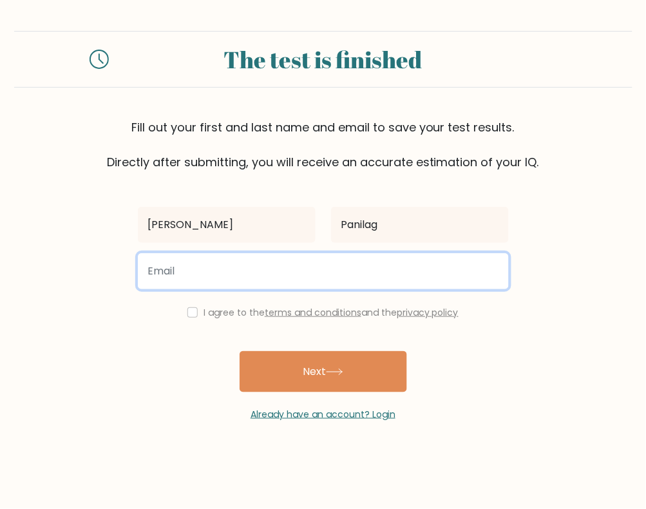
click at [330, 281] on input "email" at bounding box center [323, 271] width 371 height 36
type input "cherypanilag25@gmail.com"
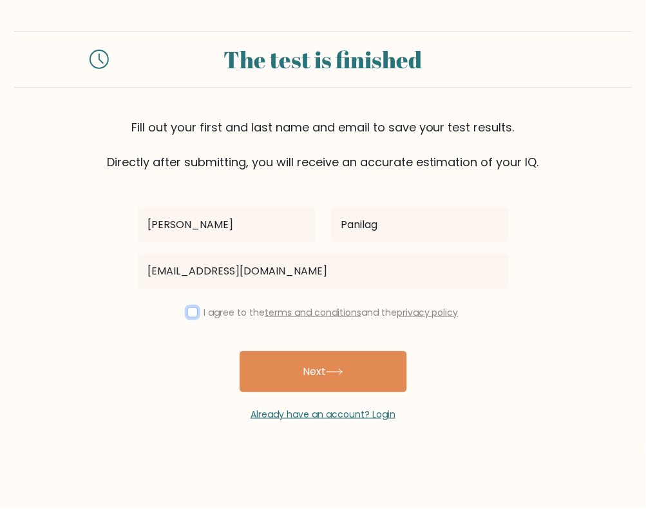
click at [187, 315] on input "checkbox" at bounding box center [192, 312] width 10 height 10
checkbox input "true"
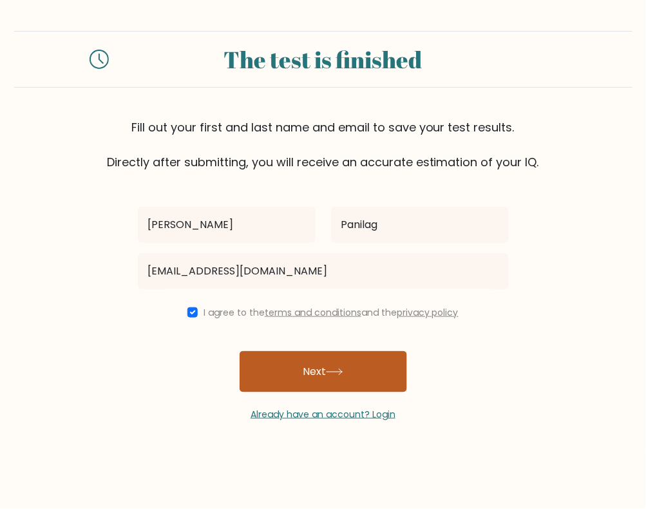
click at [317, 384] on button "Next" at bounding box center [322, 371] width 167 height 41
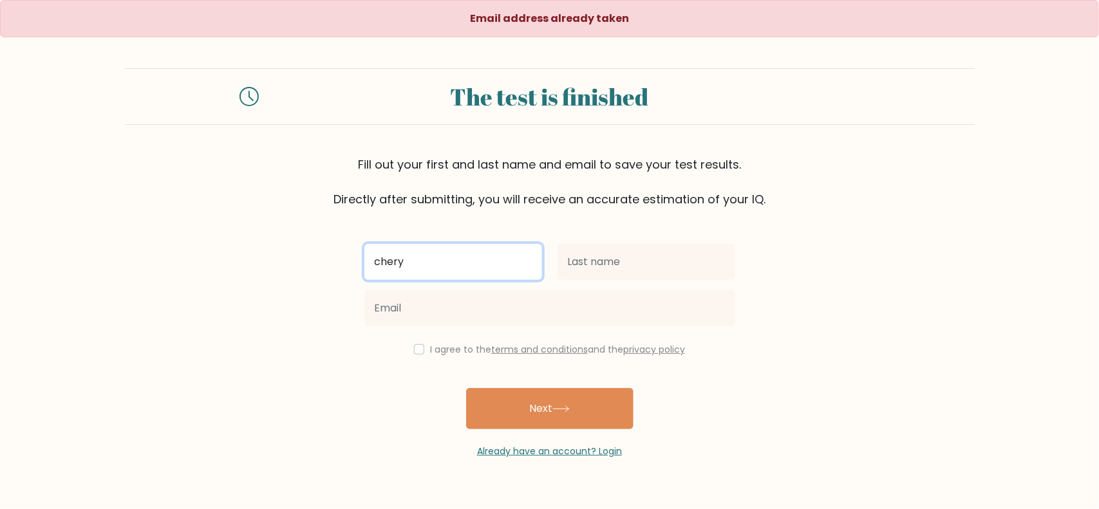
type input "[PERSON_NAME]"
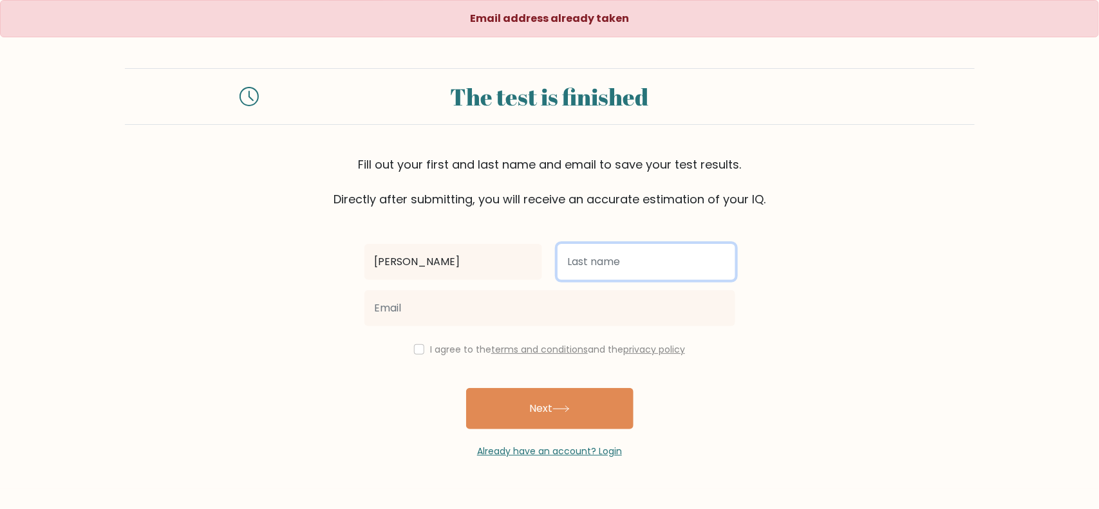
click at [616, 264] on input "text" at bounding box center [646, 262] width 178 height 36
type input "Panilag"
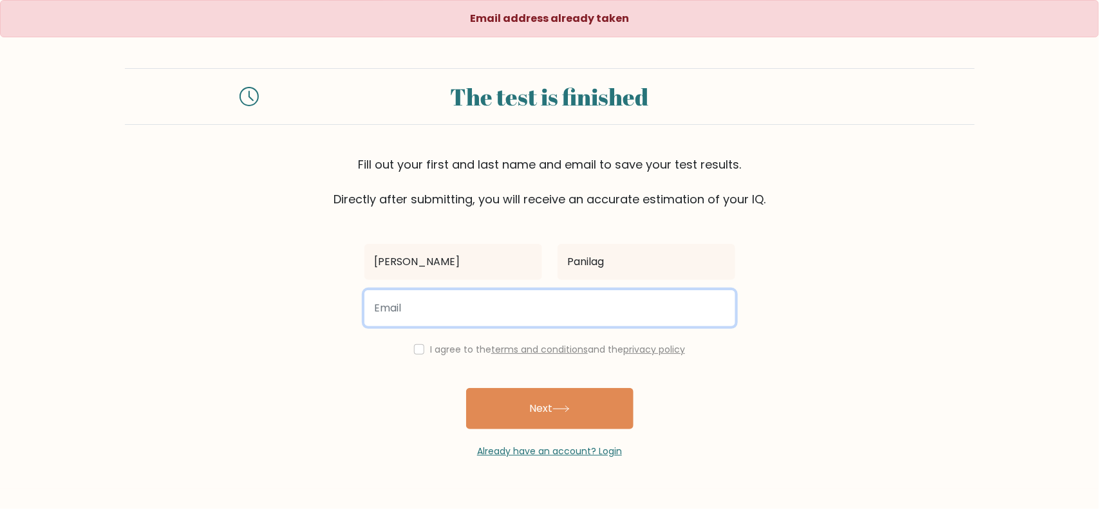
click at [483, 315] on input "email" at bounding box center [549, 308] width 371 height 36
type input "cherypanilag00@gmail.com"
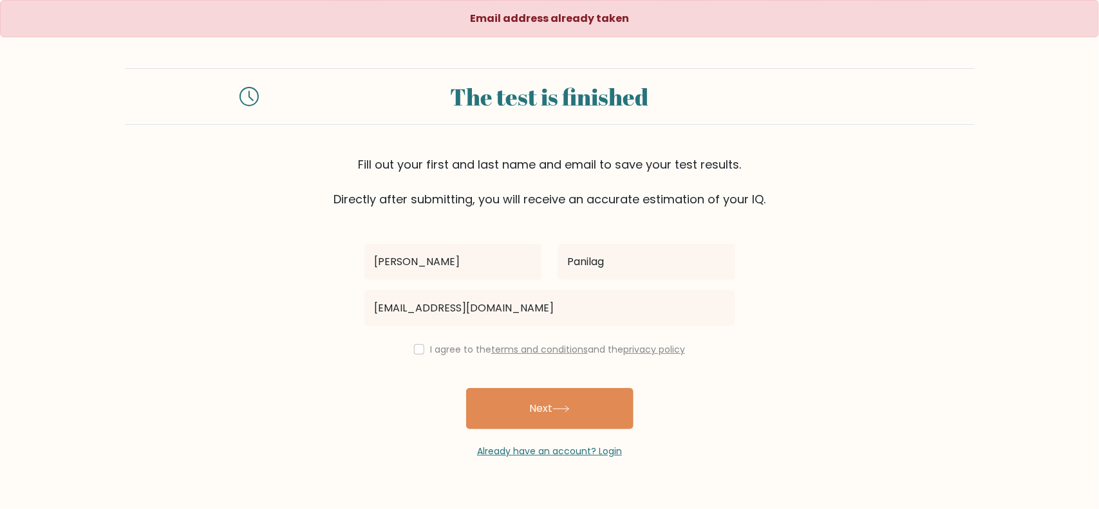
click at [416, 342] on div "I agree to the terms and conditions and the privacy policy" at bounding box center [550, 349] width 386 height 15
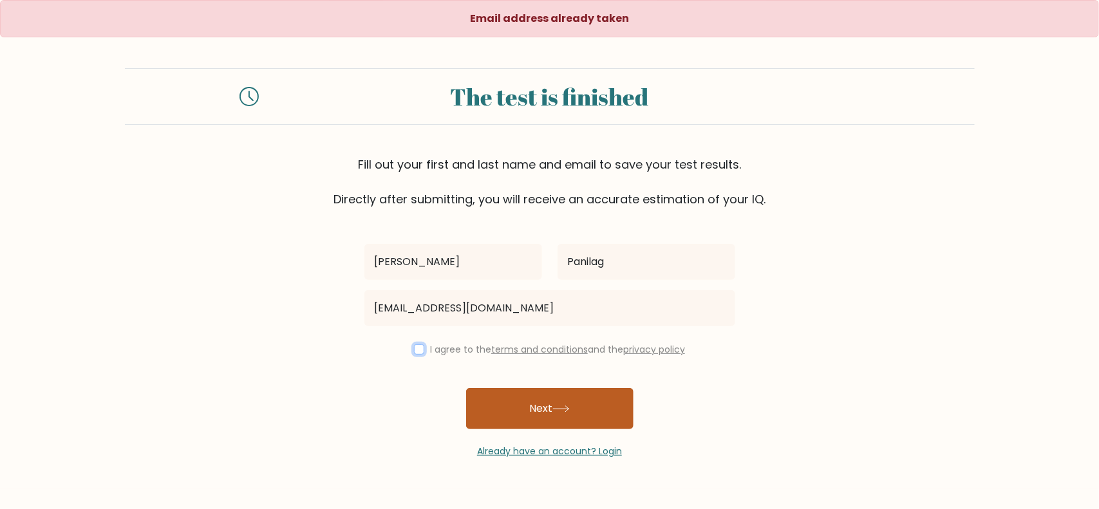
drag, startPoint x: 416, startPoint y: 351, endPoint x: 490, endPoint y: 406, distance: 91.5
click at [420, 354] on input "checkbox" at bounding box center [419, 349] width 10 height 10
checkbox input "true"
click at [519, 423] on button "Next" at bounding box center [549, 408] width 167 height 41
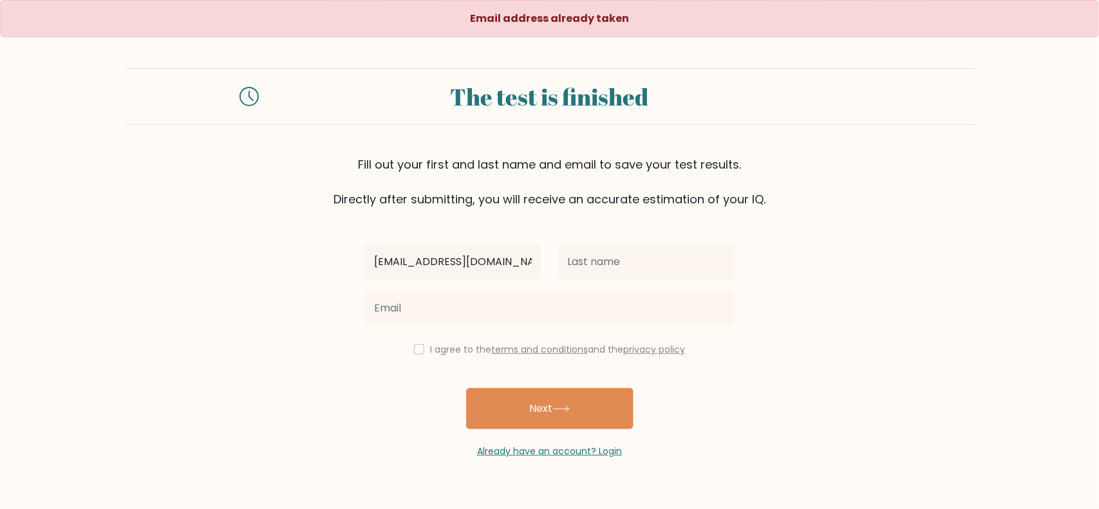
type input "[EMAIL_ADDRESS][DOMAIN_NAME]"
click at [478, 269] on input "[EMAIL_ADDRESS][DOMAIN_NAME]" at bounding box center [453, 262] width 178 height 36
click at [478, 269] on input "panilagchery@gmail.com" at bounding box center [453, 262] width 178 height 36
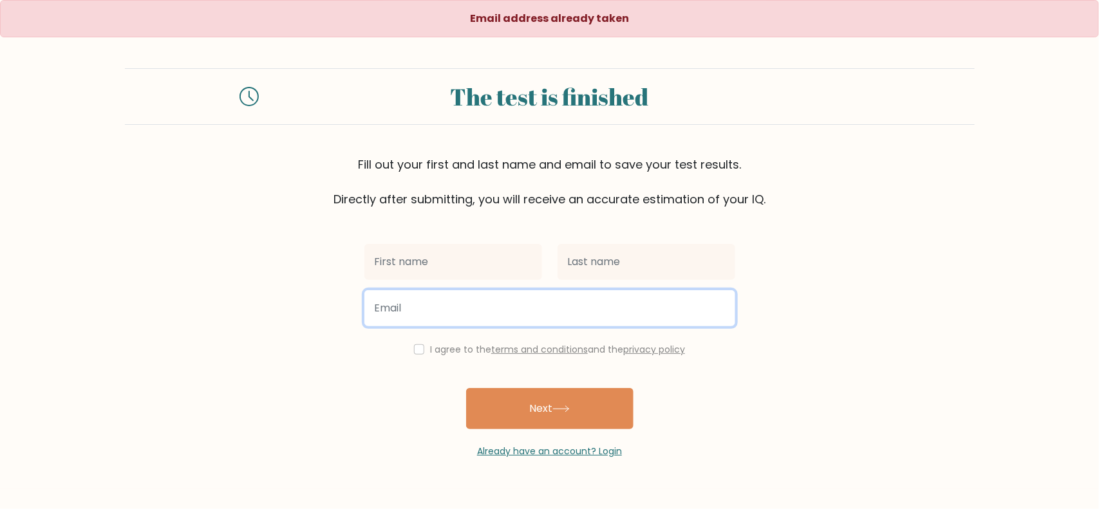
paste input "panilagchery@gmail.com"
click at [485, 314] on input "email" at bounding box center [549, 308] width 371 height 36
type input "panilagchery@gmail.com"
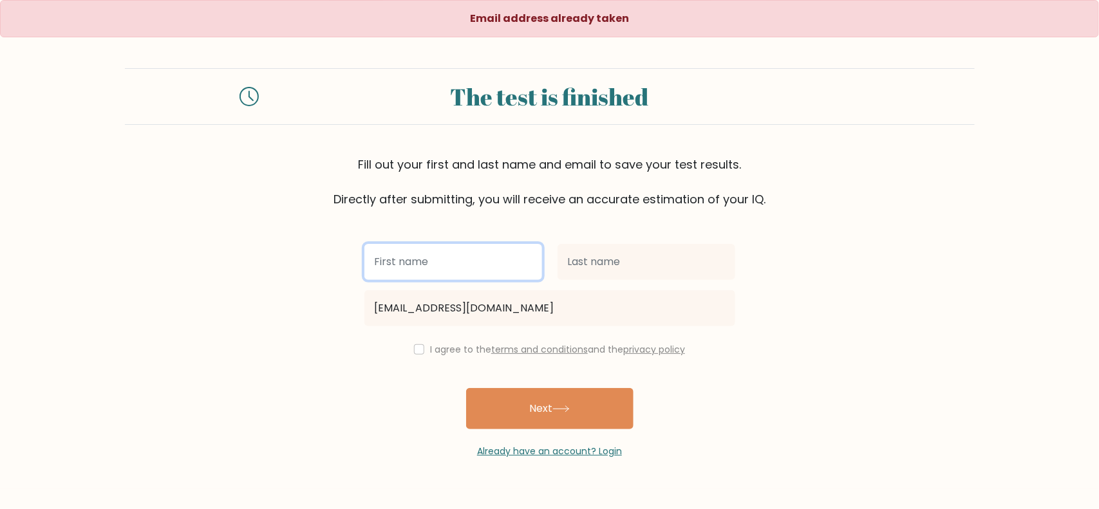
click at [500, 270] on input "text" at bounding box center [453, 262] width 178 height 36
type input "[PERSON_NAME]"
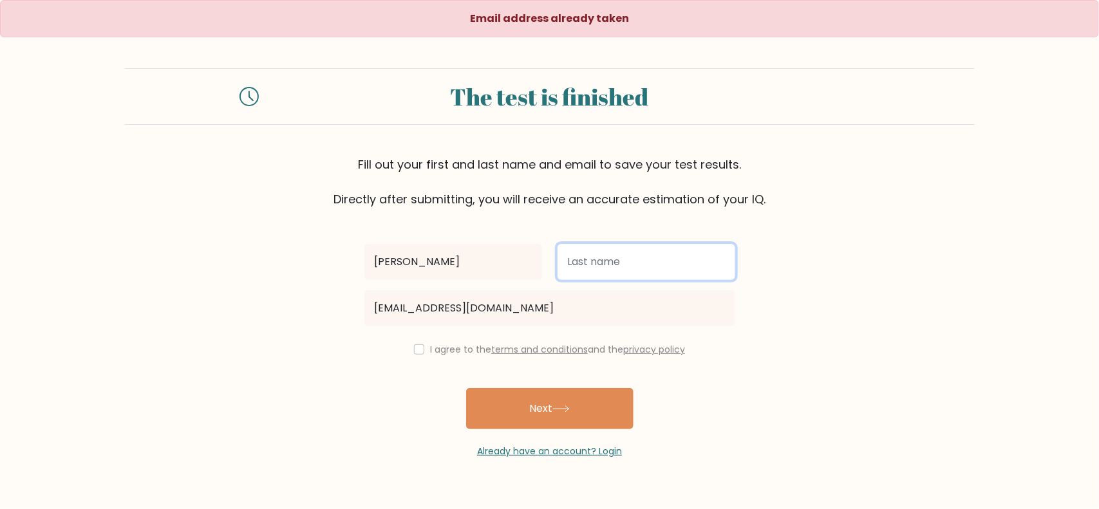
click at [617, 254] on input "text" at bounding box center [646, 262] width 178 height 36
type input "Panilag"
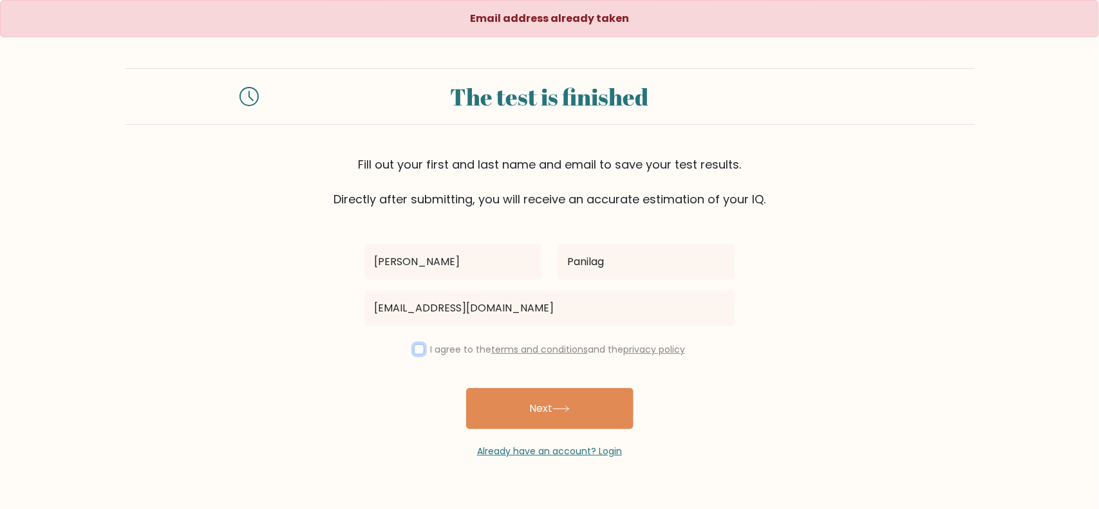
click at [417, 351] on input "checkbox" at bounding box center [419, 349] width 10 height 10
checkbox input "true"
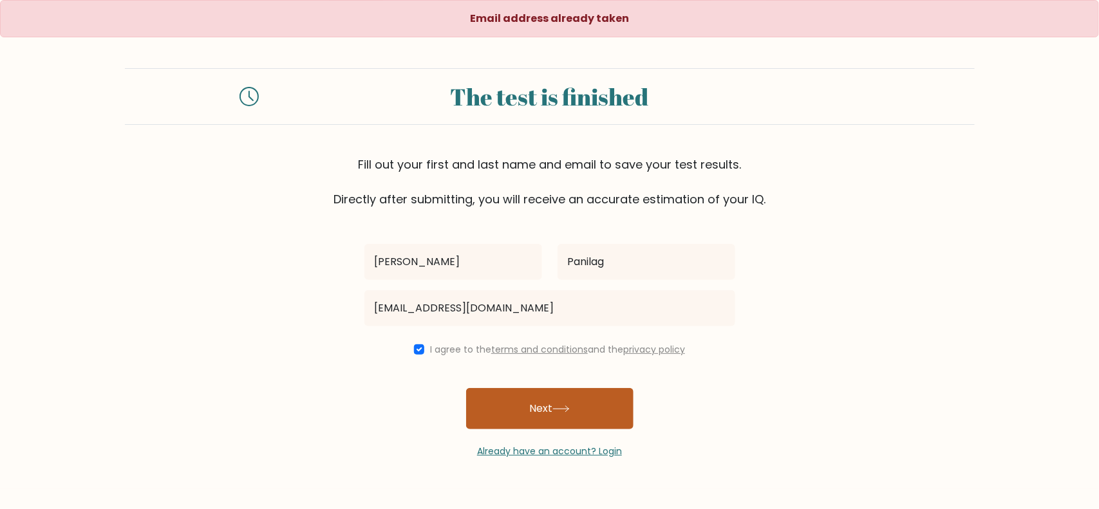
click at [519, 403] on button "Next" at bounding box center [549, 408] width 167 height 41
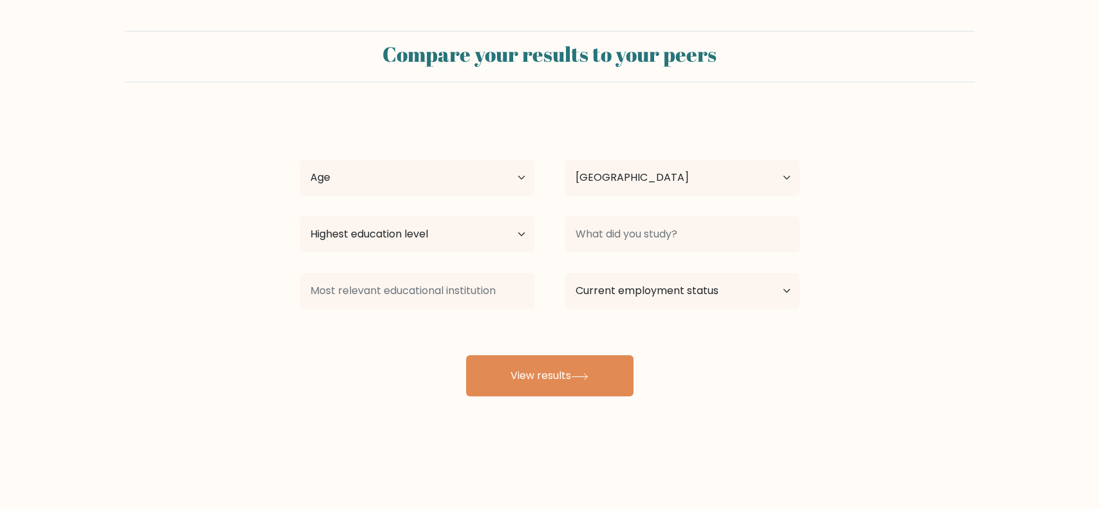
select select "PH"
click at [491, 182] on select "Age Under [DEMOGRAPHIC_DATA] [DEMOGRAPHIC_DATA] [DEMOGRAPHIC_DATA] [DEMOGRAPHIC…" at bounding box center [417, 178] width 234 height 36
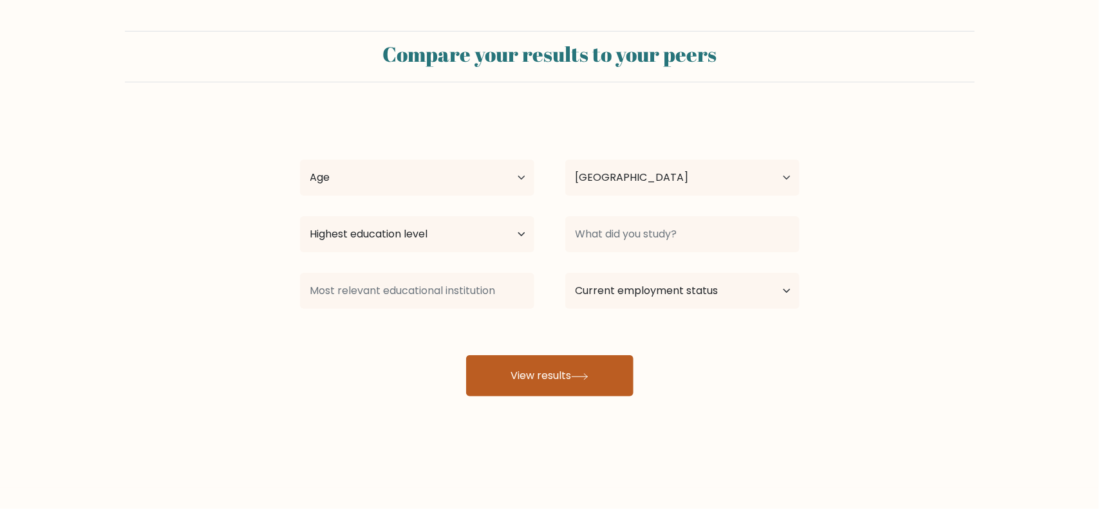
click at [593, 387] on button "View results" at bounding box center [549, 375] width 167 height 41
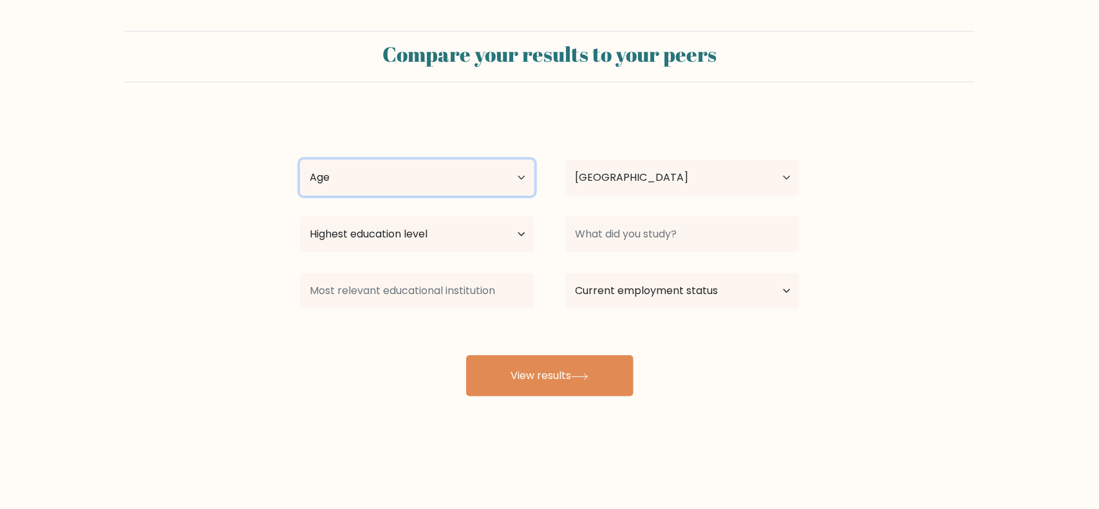
click at [464, 171] on select "Age Under [DEMOGRAPHIC_DATA] [DEMOGRAPHIC_DATA] [DEMOGRAPHIC_DATA] [DEMOGRAPHIC…" at bounding box center [417, 178] width 234 height 36
select select "25_34"
click at [300, 160] on select "Age Under [DEMOGRAPHIC_DATA] [DEMOGRAPHIC_DATA] [DEMOGRAPHIC_DATA] [DEMOGRAPHIC…" at bounding box center [417, 178] width 234 height 36
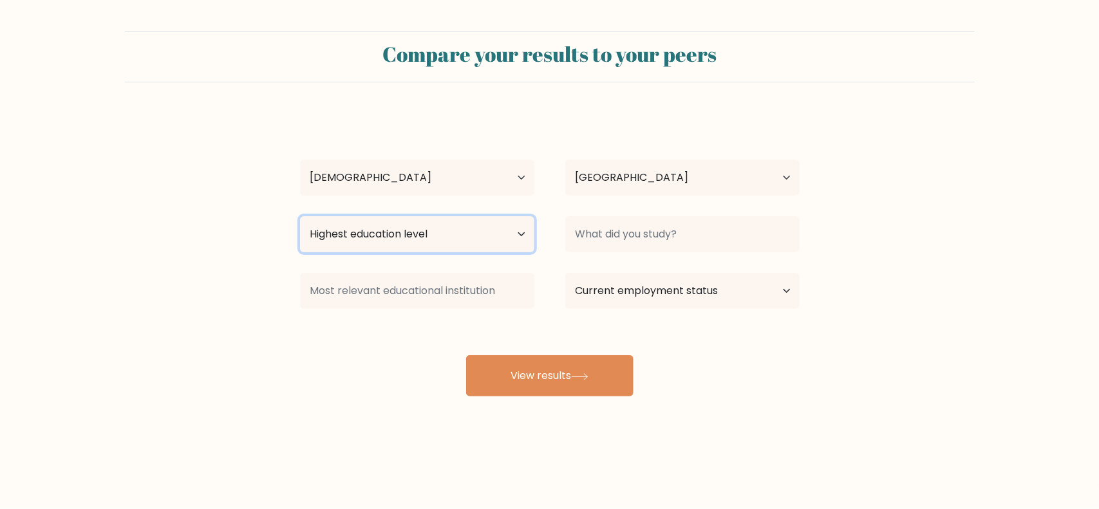
click at [429, 245] on select "Highest education level No schooling Primary Lower Secondary Upper Secondary Oc…" at bounding box center [417, 234] width 234 height 36
select select "bachelors_degree"
click at [300, 216] on select "Highest education level No schooling Primary Lower Secondary Upper Secondary Oc…" at bounding box center [417, 234] width 234 height 36
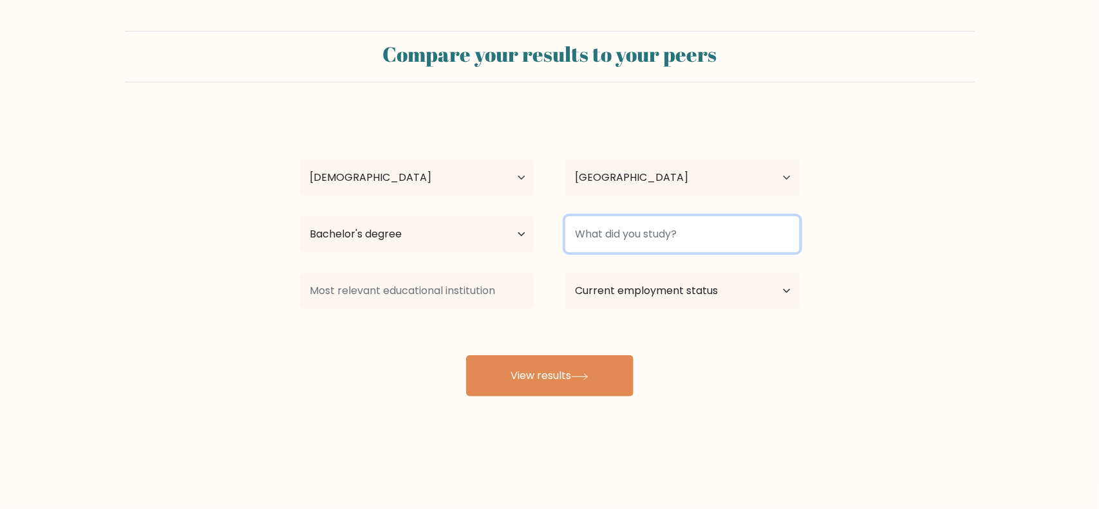
click at [660, 239] on input at bounding box center [682, 234] width 234 height 36
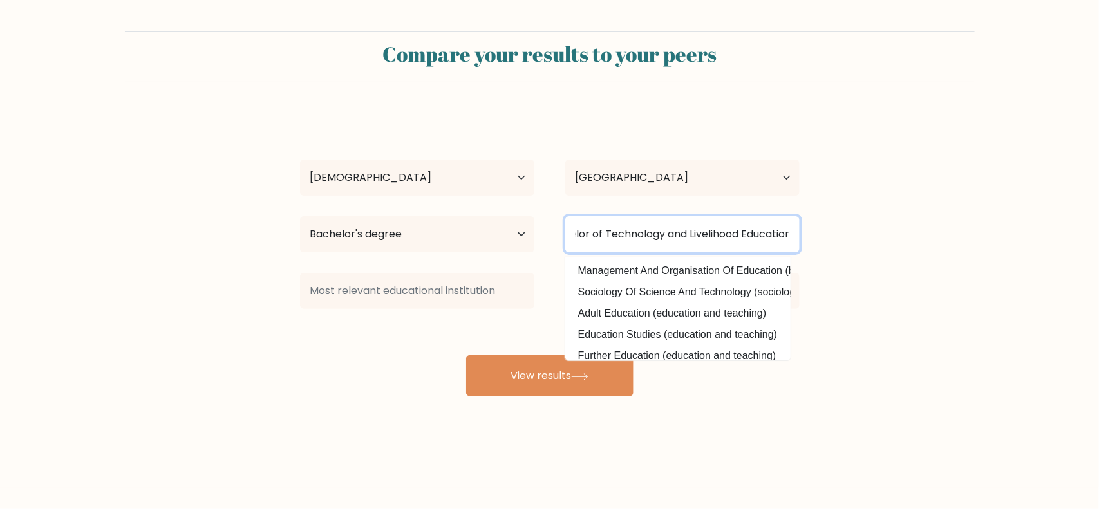
scroll to position [0, 37]
type input "Bachelor of Technology and Livelihood Education"
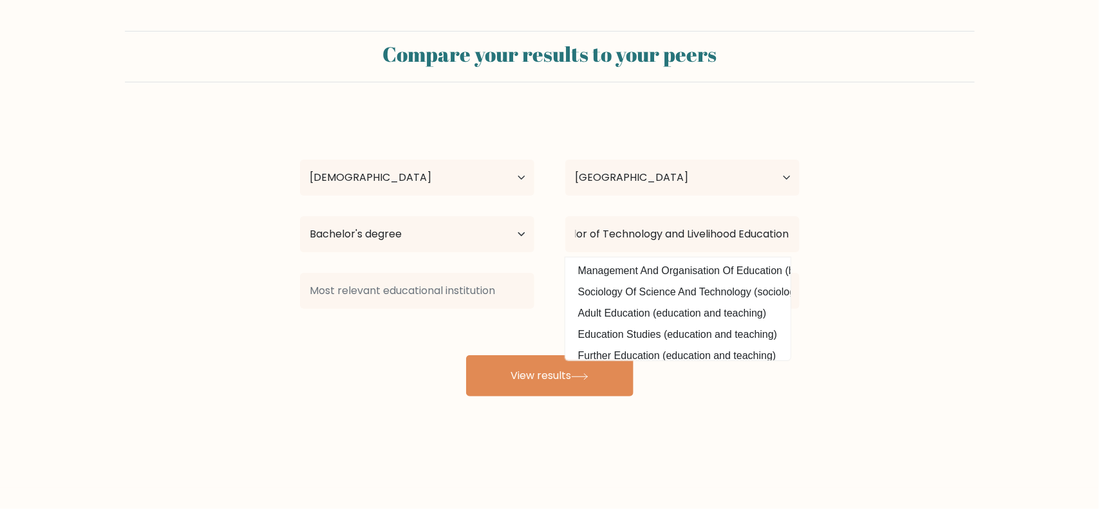
scroll to position [0, 0]
click at [877, 208] on form "Compare your results to your peers Chery Mae Panilag Age Under 18 years old 18-…" at bounding box center [549, 214] width 1099 height 366
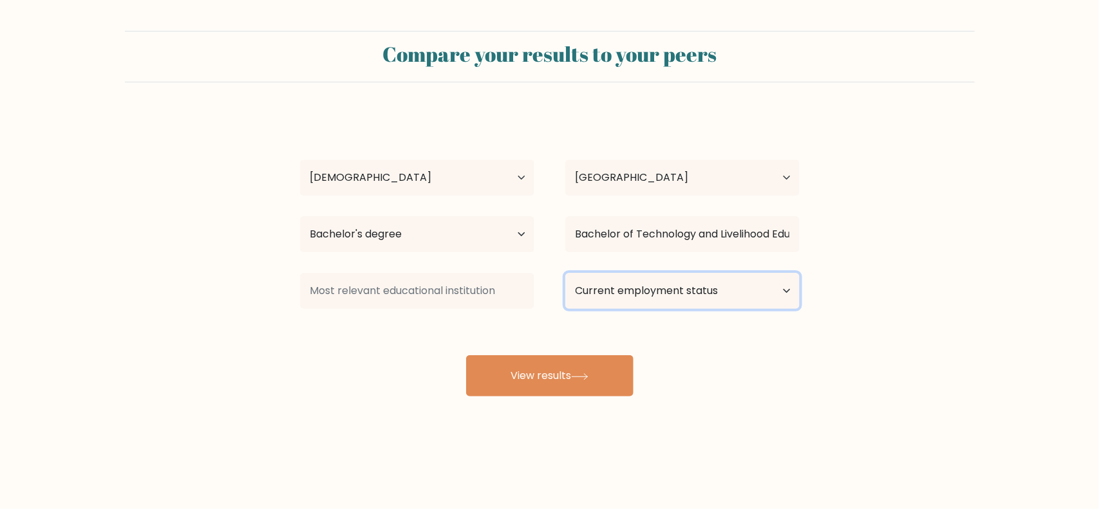
click at [704, 298] on select "Current employment status Employed Student Retired Other / prefer not to answer" at bounding box center [682, 291] width 234 height 36
select select "other"
click at [565, 273] on select "Current employment status Employed Student Retired Other / prefer not to answer" at bounding box center [682, 291] width 234 height 36
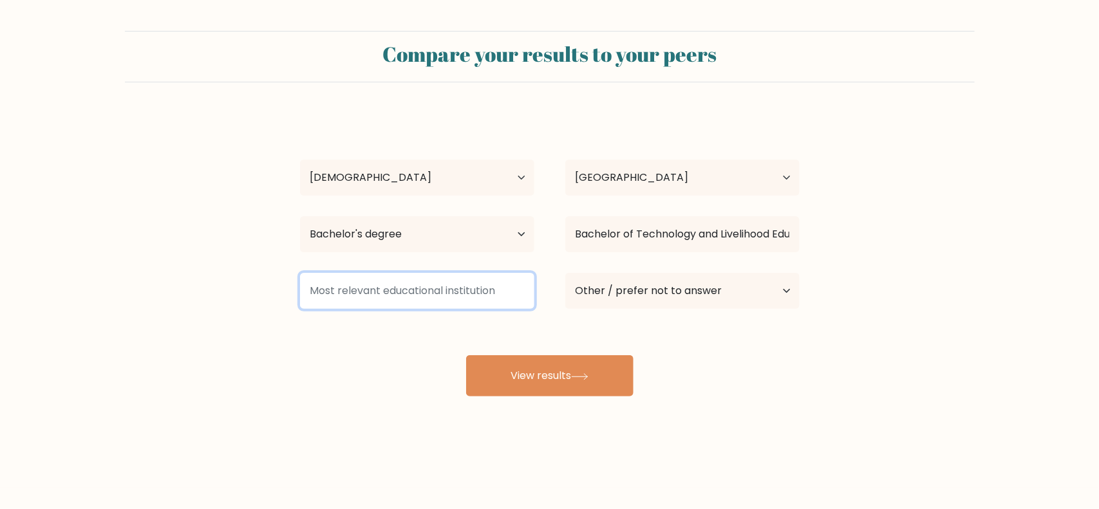
click at [481, 301] on input at bounding box center [417, 291] width 234 height 36
type input "U"
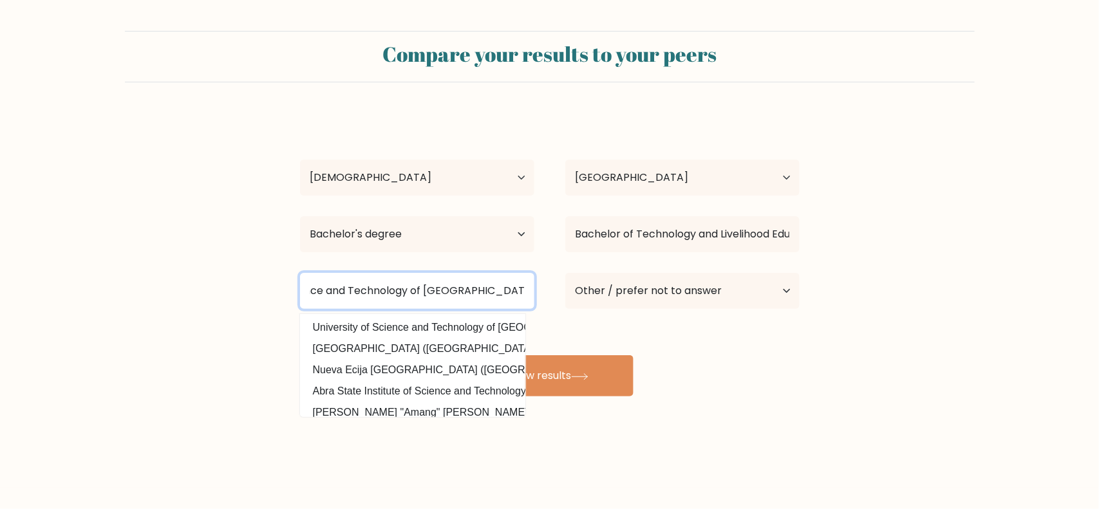
scroll to position [0, 97]
type input "University of Science and Technology of Southern Philippines"
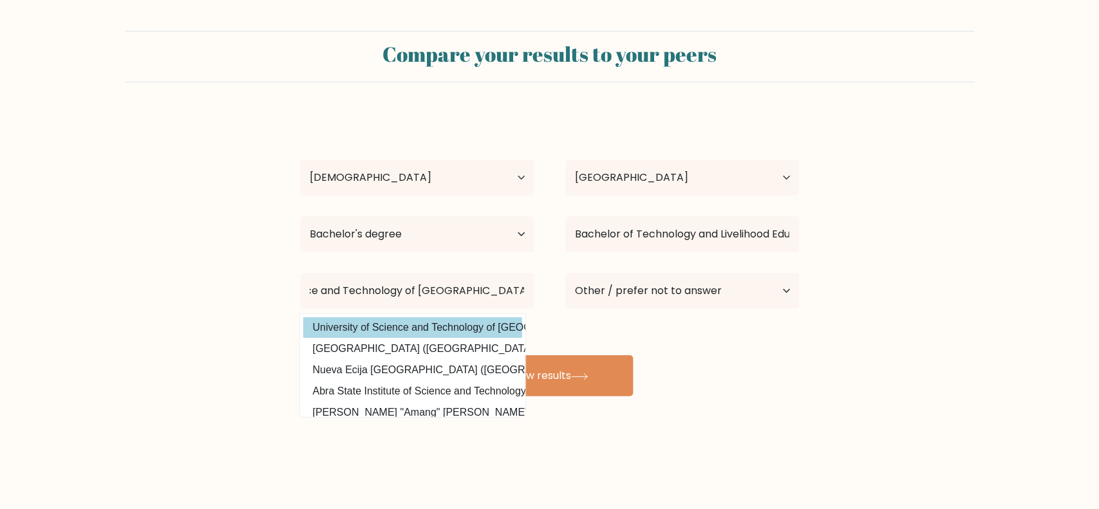
scroll to position [0, 0]
click at [429, 332] on div "Chery Mae Panilag Age Under 18 years old 18-24 years old 25-34 years old 35-44 …" at bounding box center [549, 254] width 515 height 283
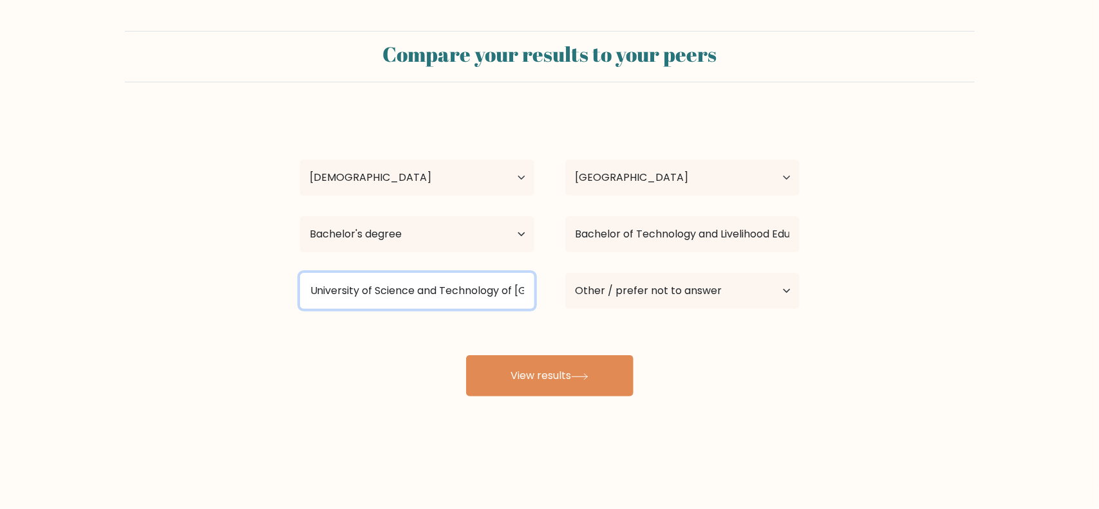
click at [469, 292] on input "University of Science and Technology of Southern Philippines" at bounding box center [417, 291] width 234 height 36
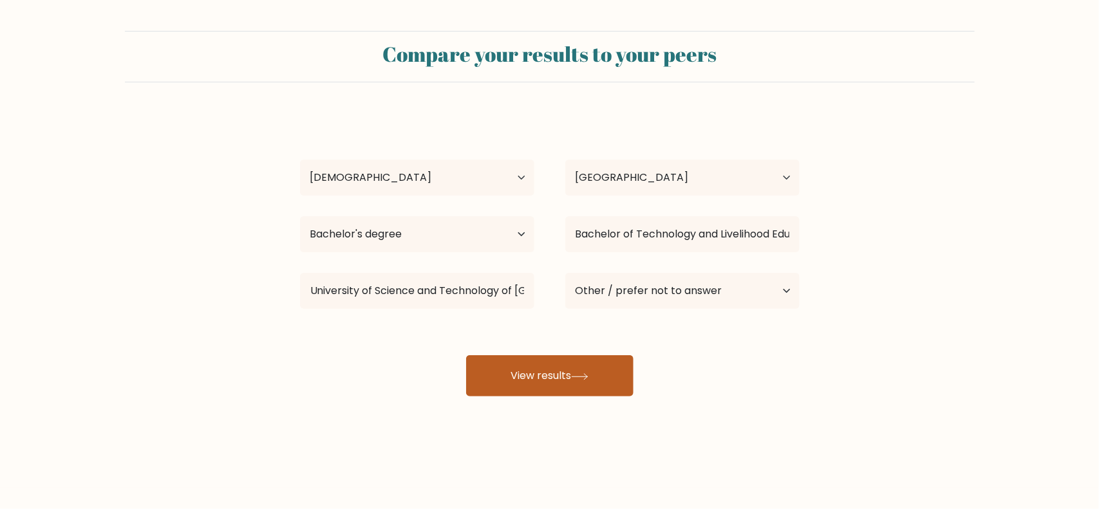
click at [560, 384] on button "View results" at bounding box center [549, 375] width 167 height 41
